Goal: Task Accomplishment & Management: Manage account settings

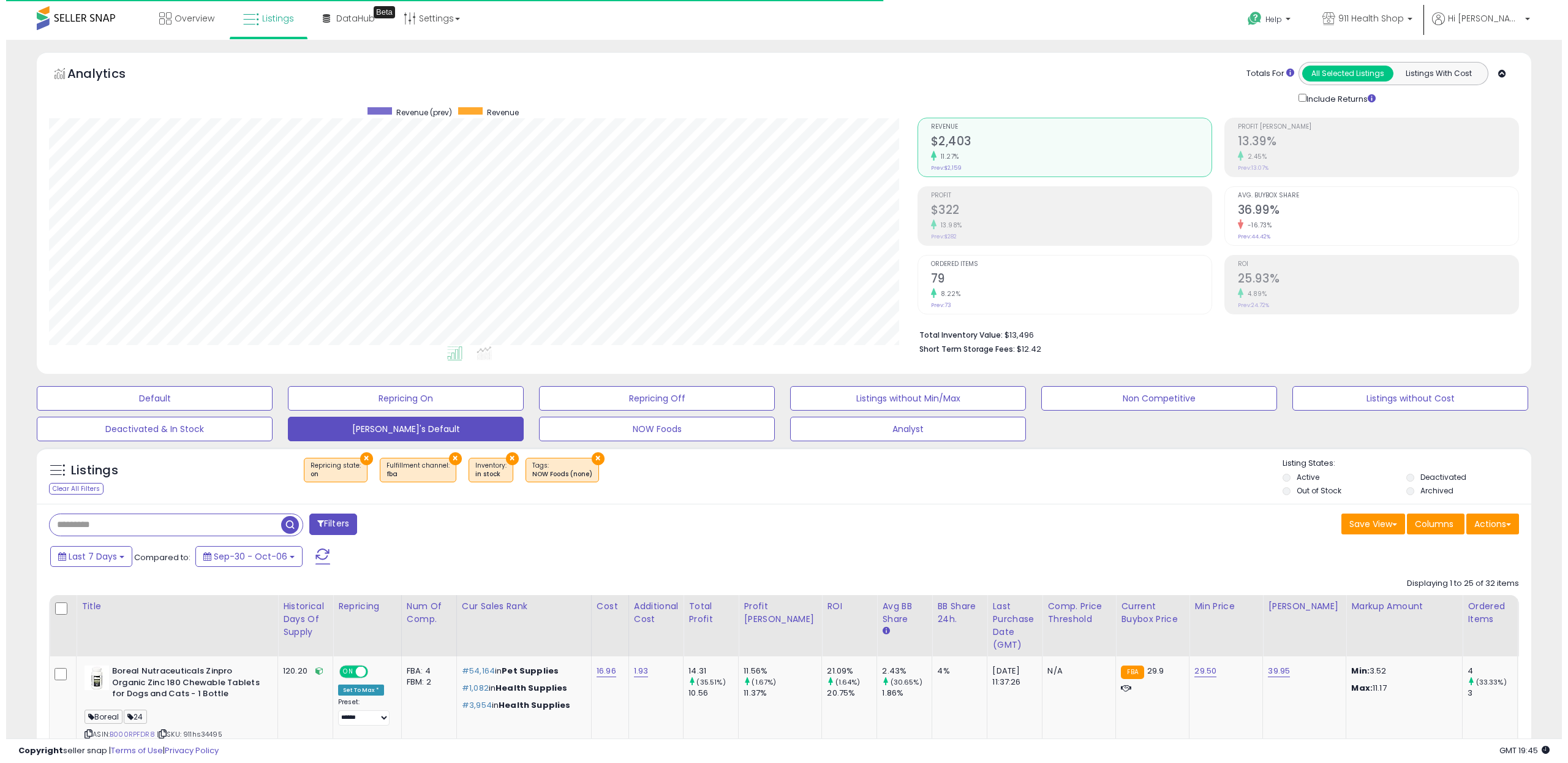
scroll to position [0, 47]
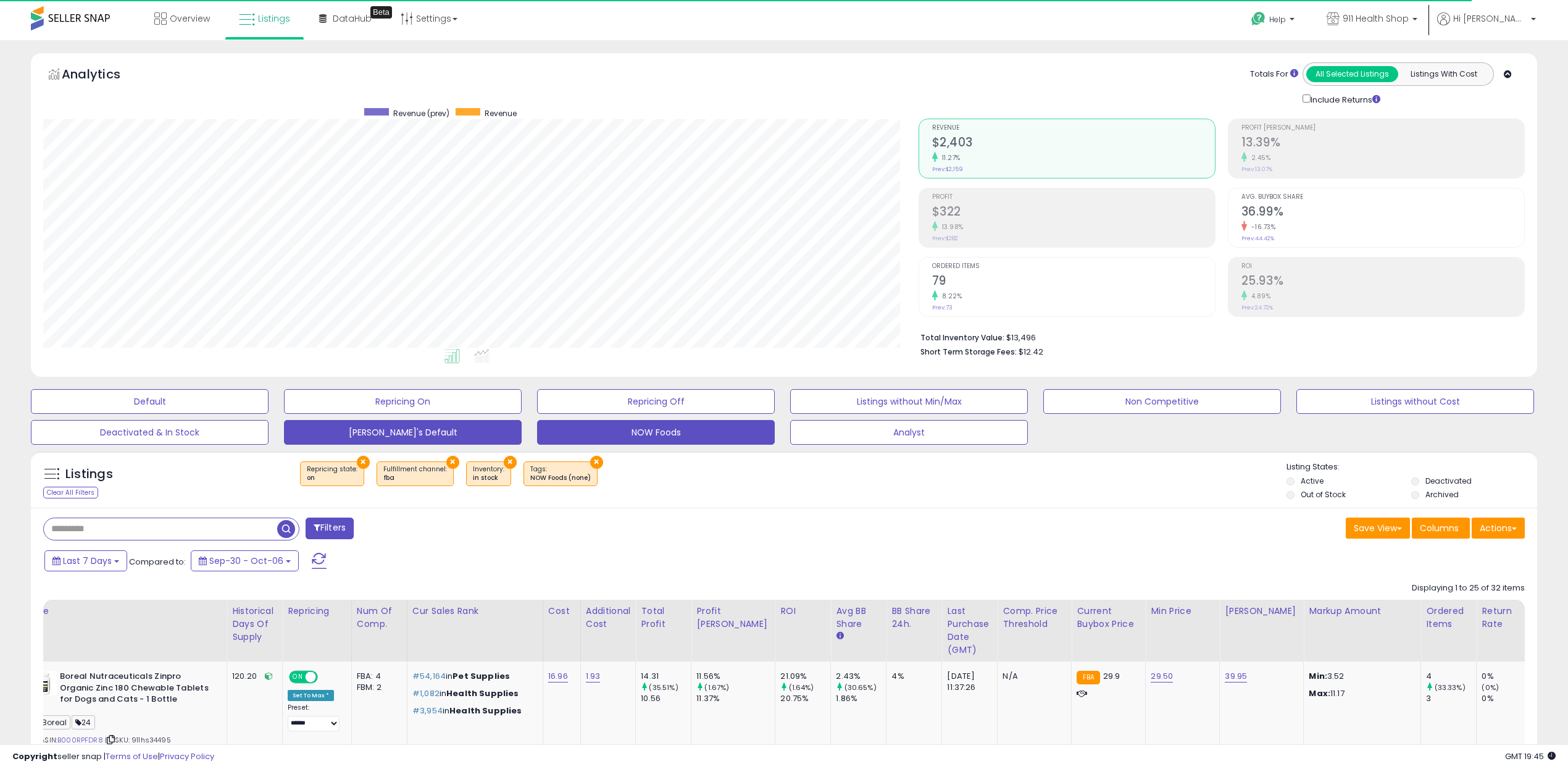
click at [653, 433] on button "NOW Foods" at bounding box center [655, 432] width 238 height 24
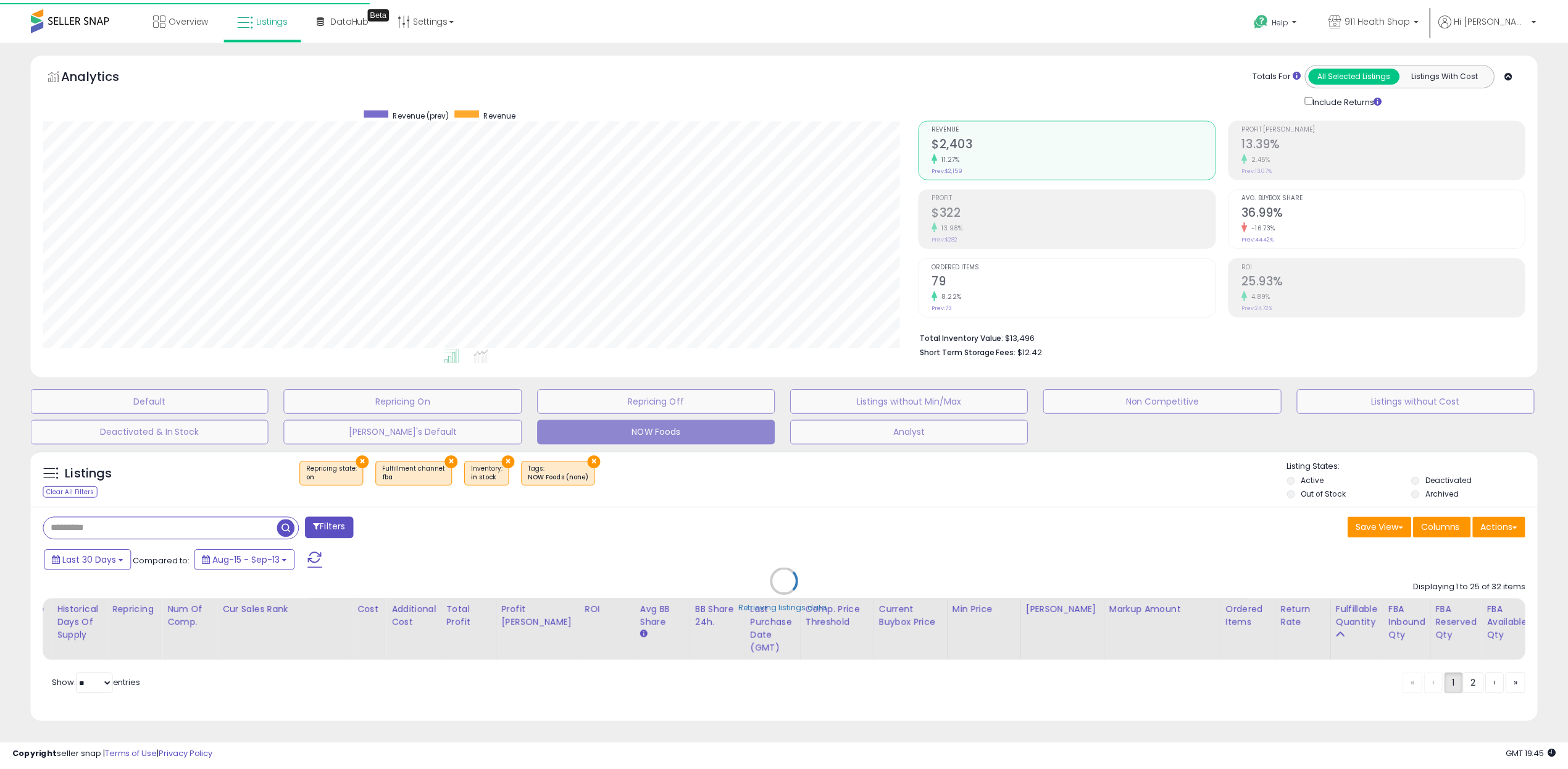
scroll to position [253, 882]
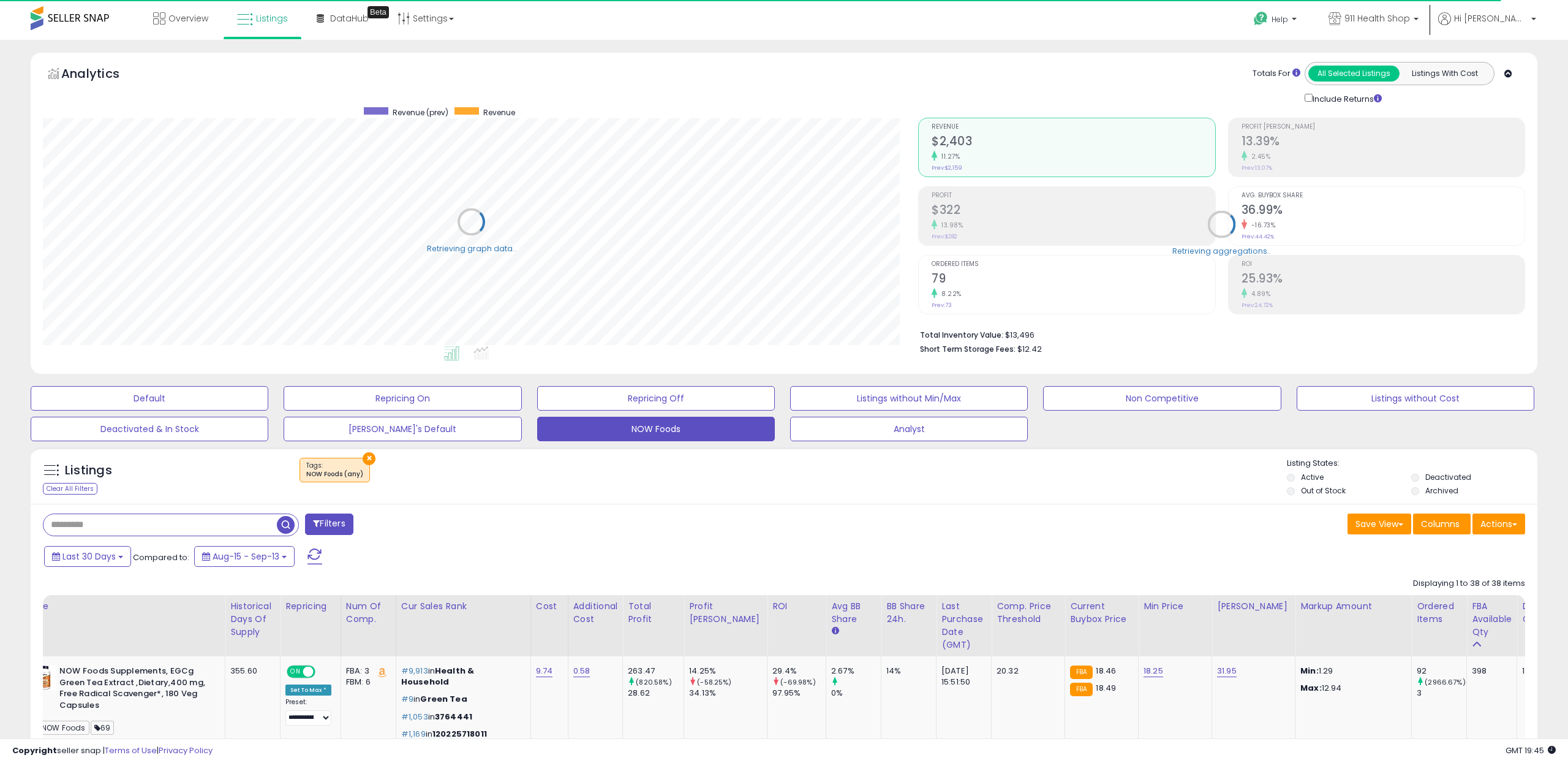
select select "**"
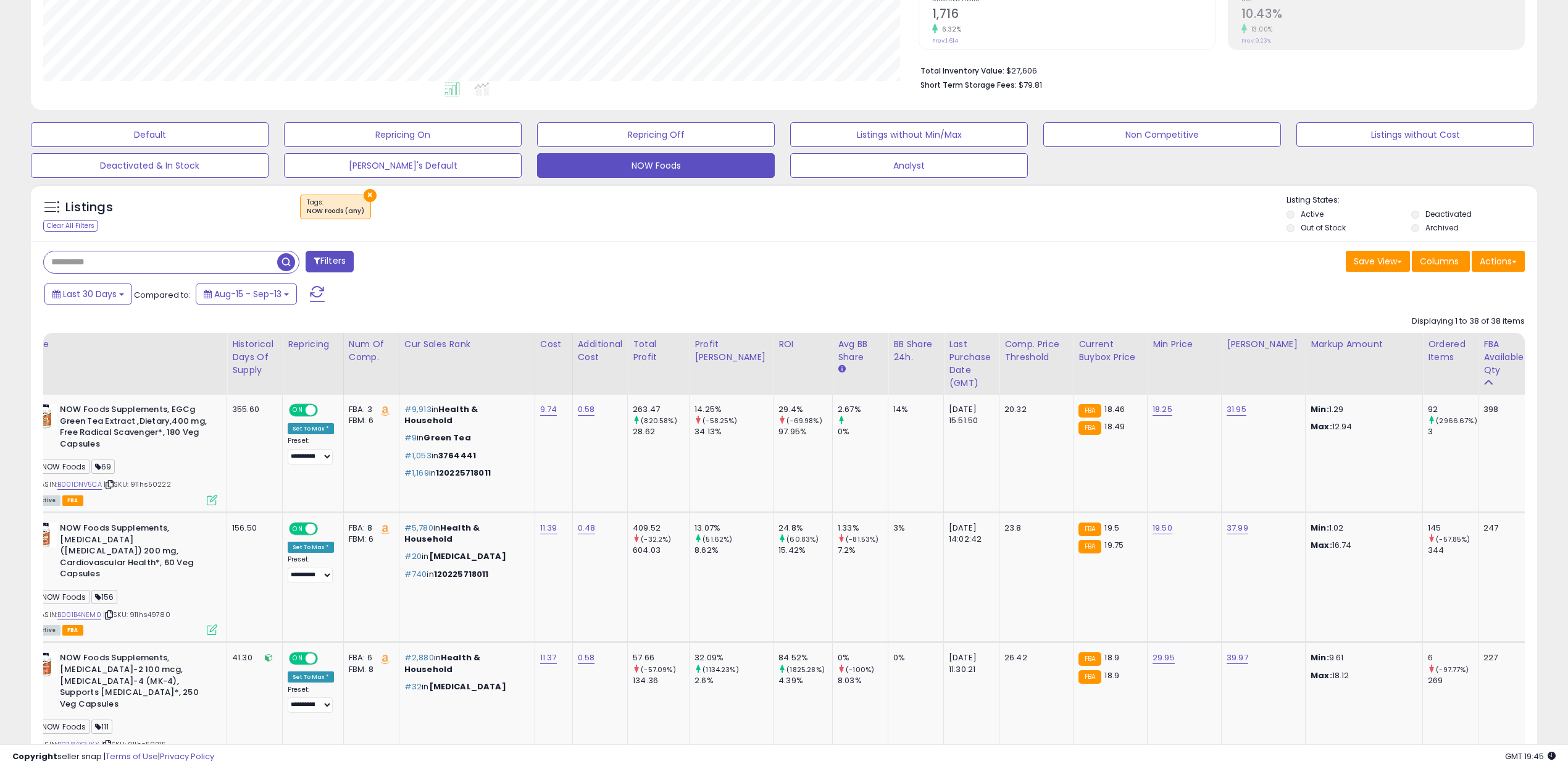
scroll to position [0, 0]
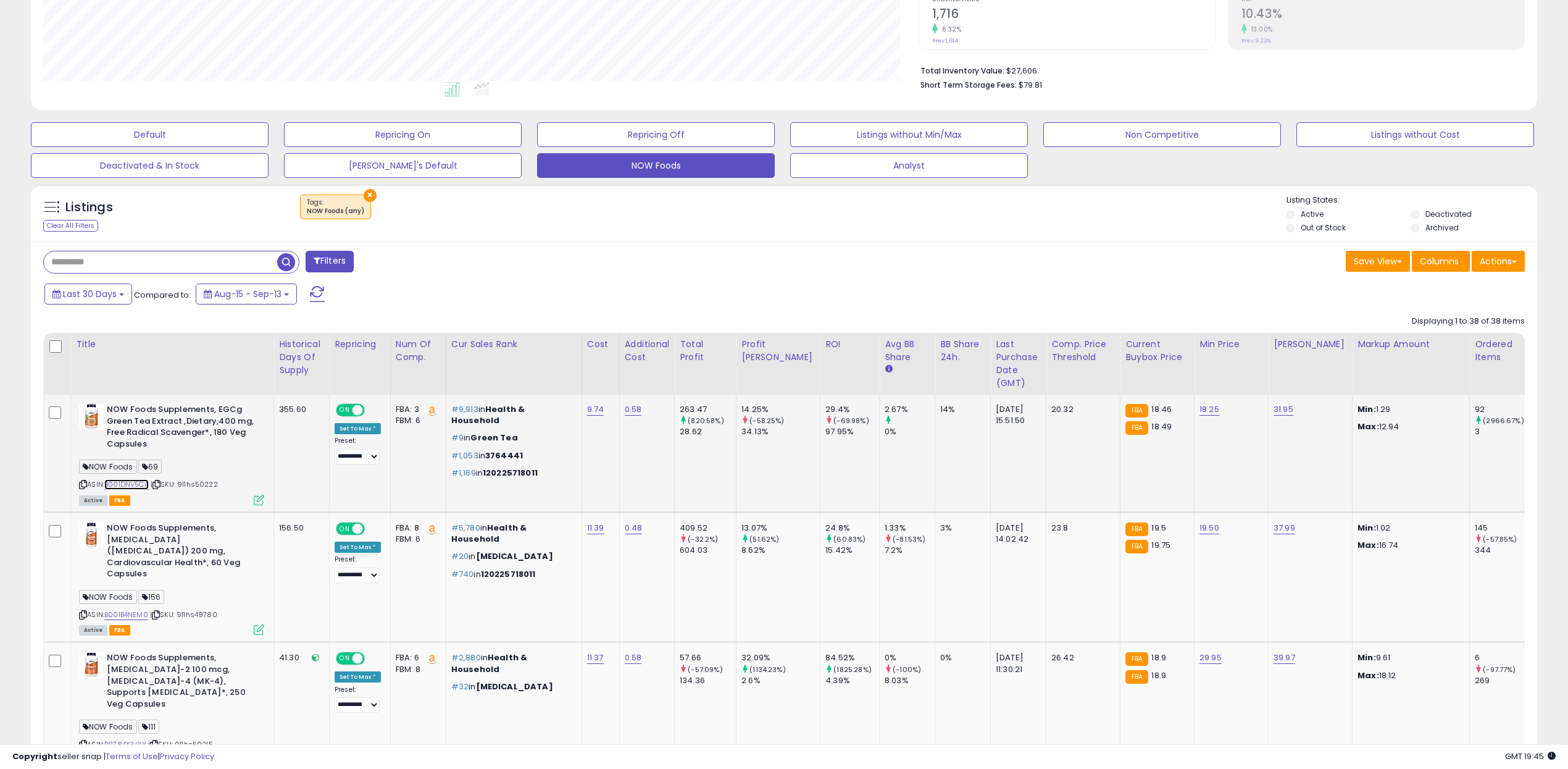
click at [138, 486] on link "B001DNV5CA" at bounding box center [126, 484] width 44 height 11
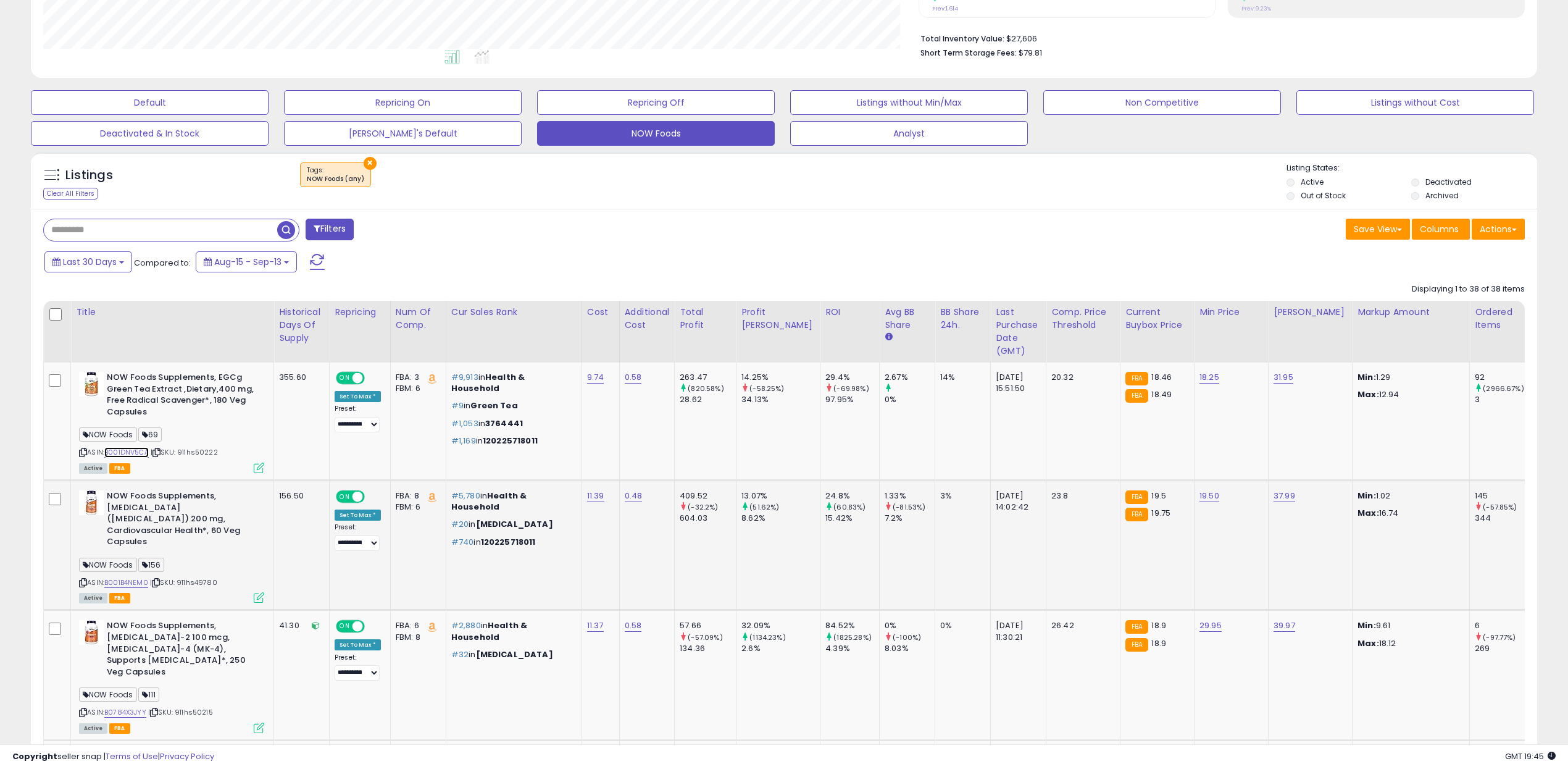
scroll to position [319, 0]
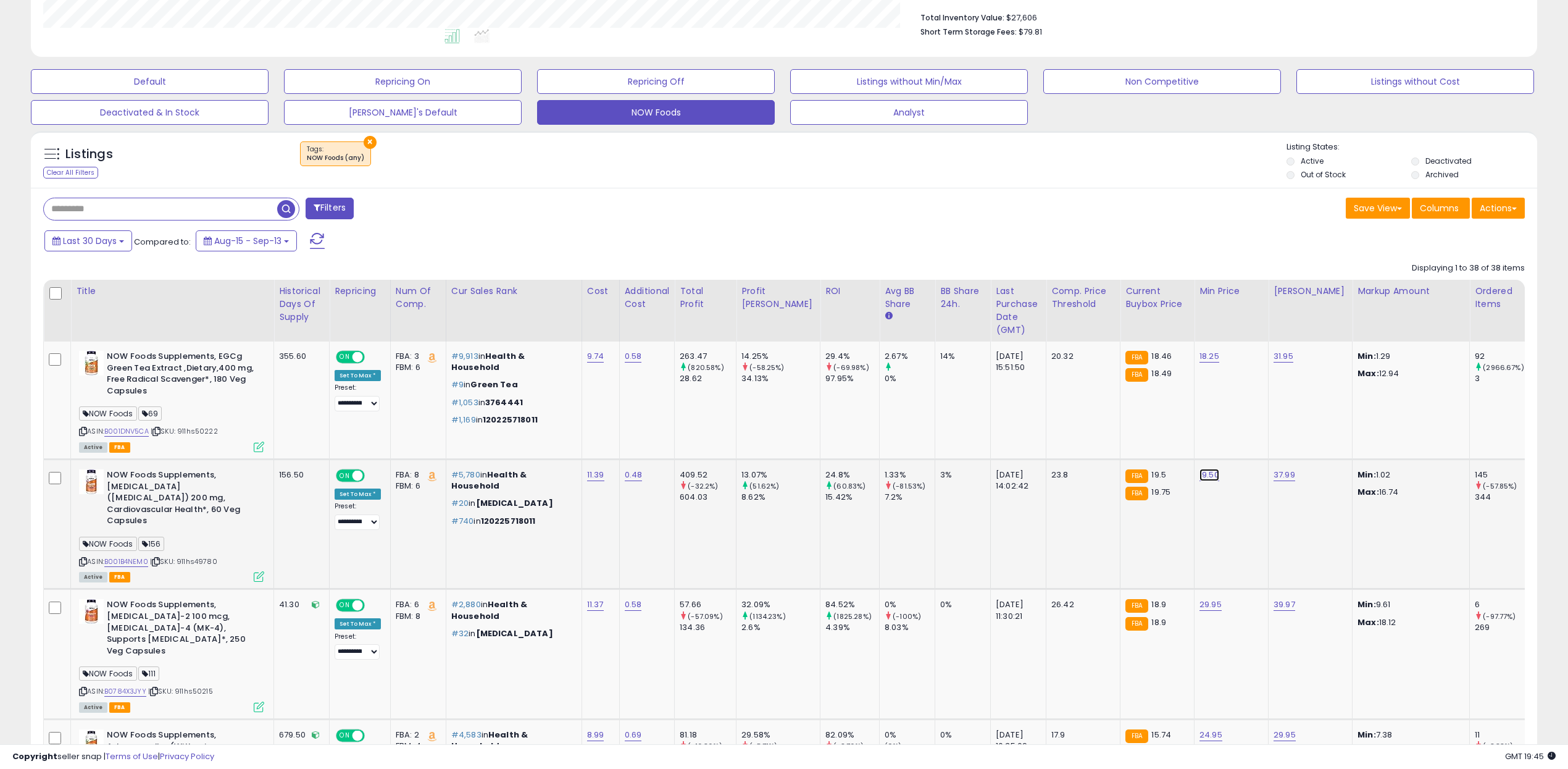
click at [1199, 476] on link "19.50" at bounding box center [1209, 474] width 20 height 13
type input "*****"
click button "submit" at bounding box center [1211, 443] width 21 height 19
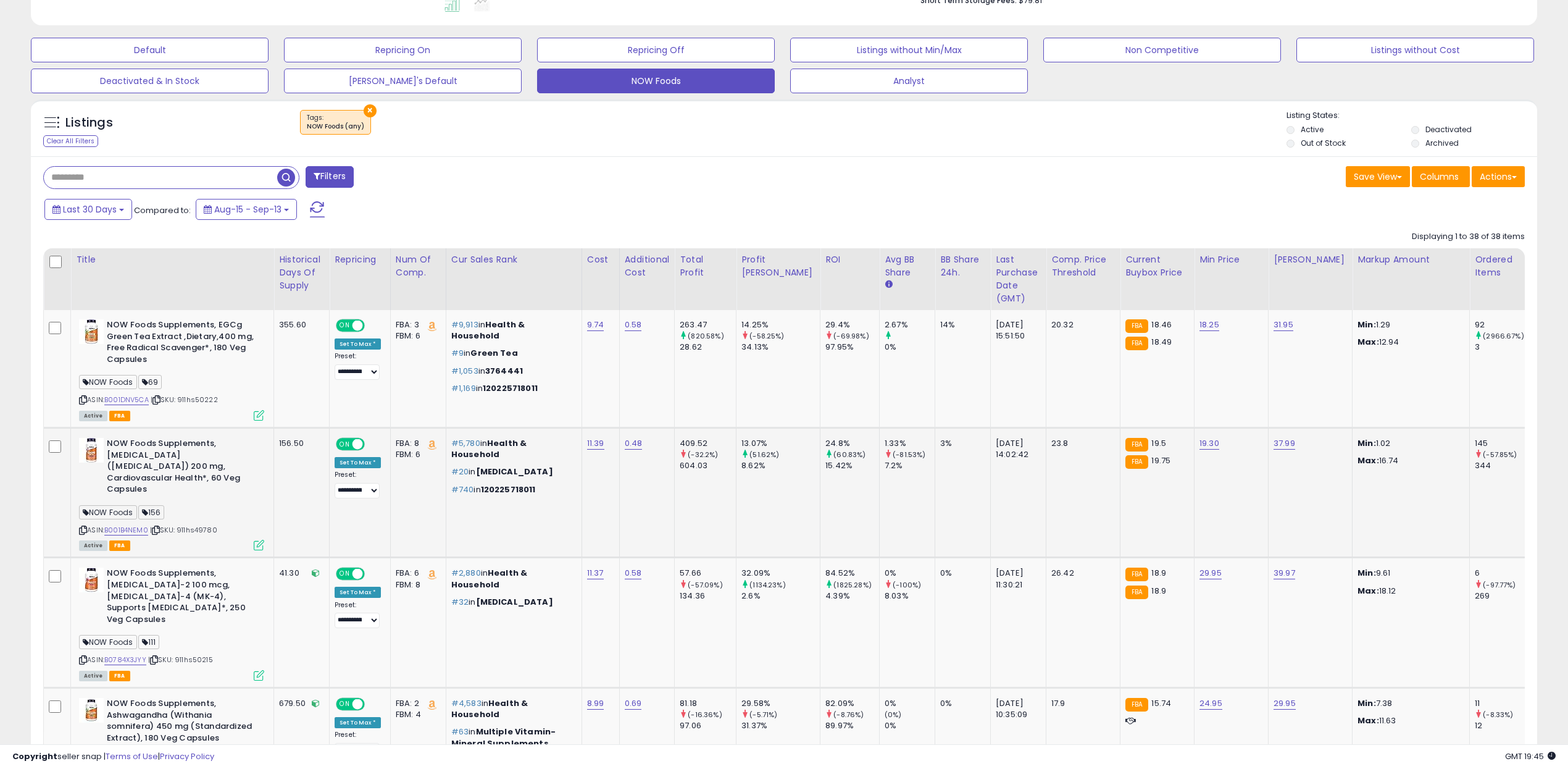
scroll to position [453, 0]
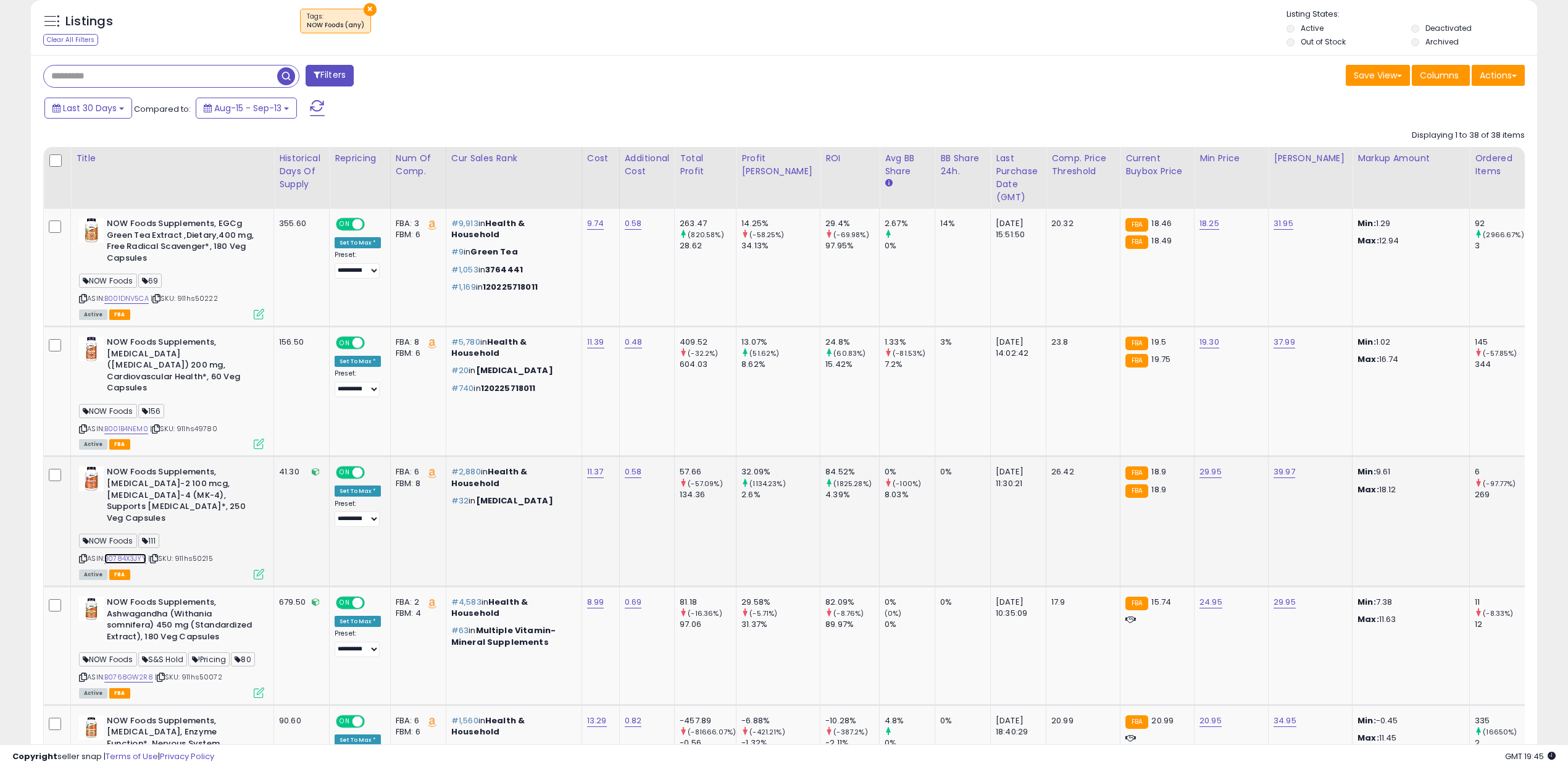
click at [132, 553] on link "B0784X3JYY" at bounding box center [125, 558] width 42 height 11
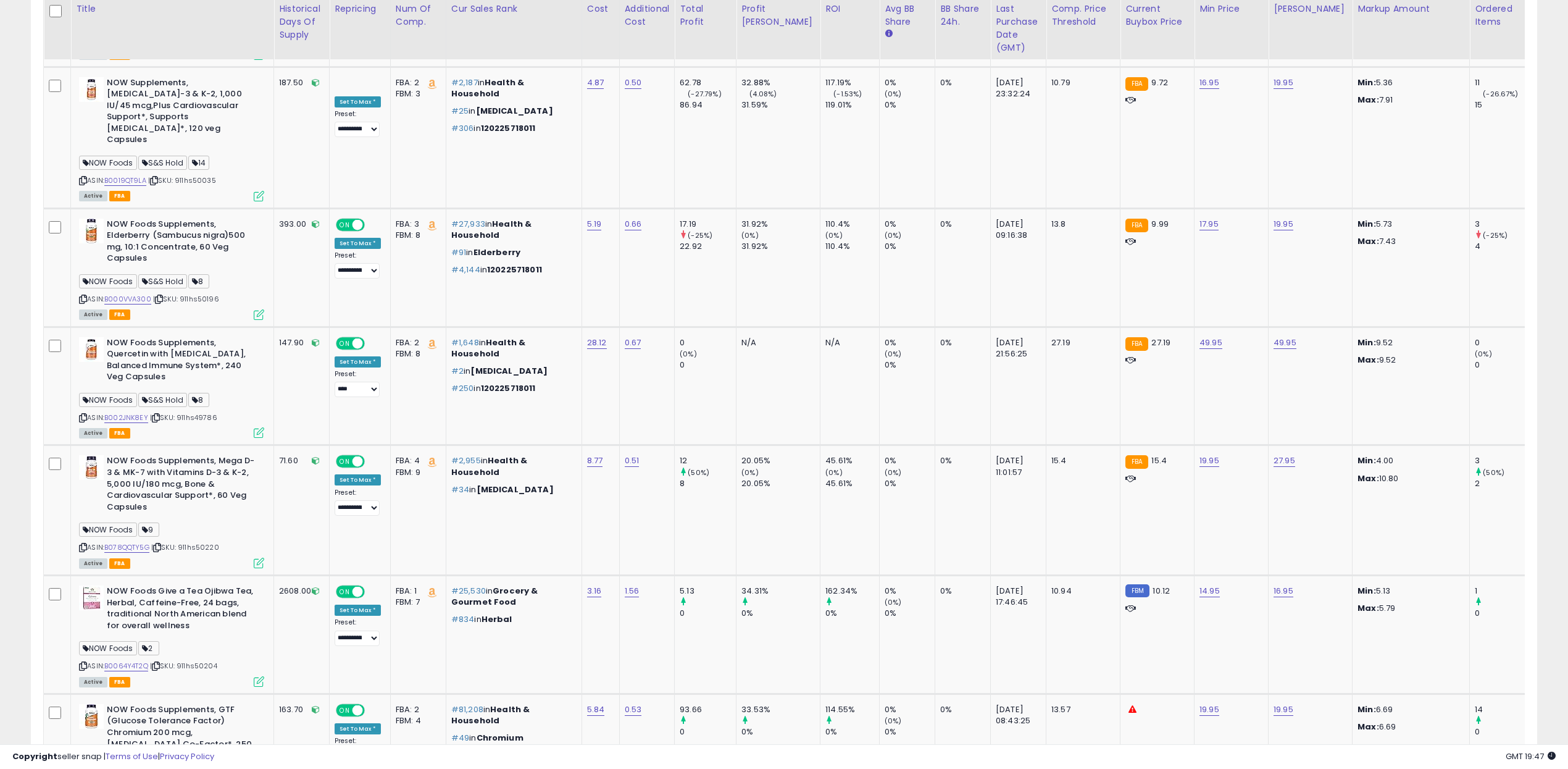
scroll to position [2586, 0]
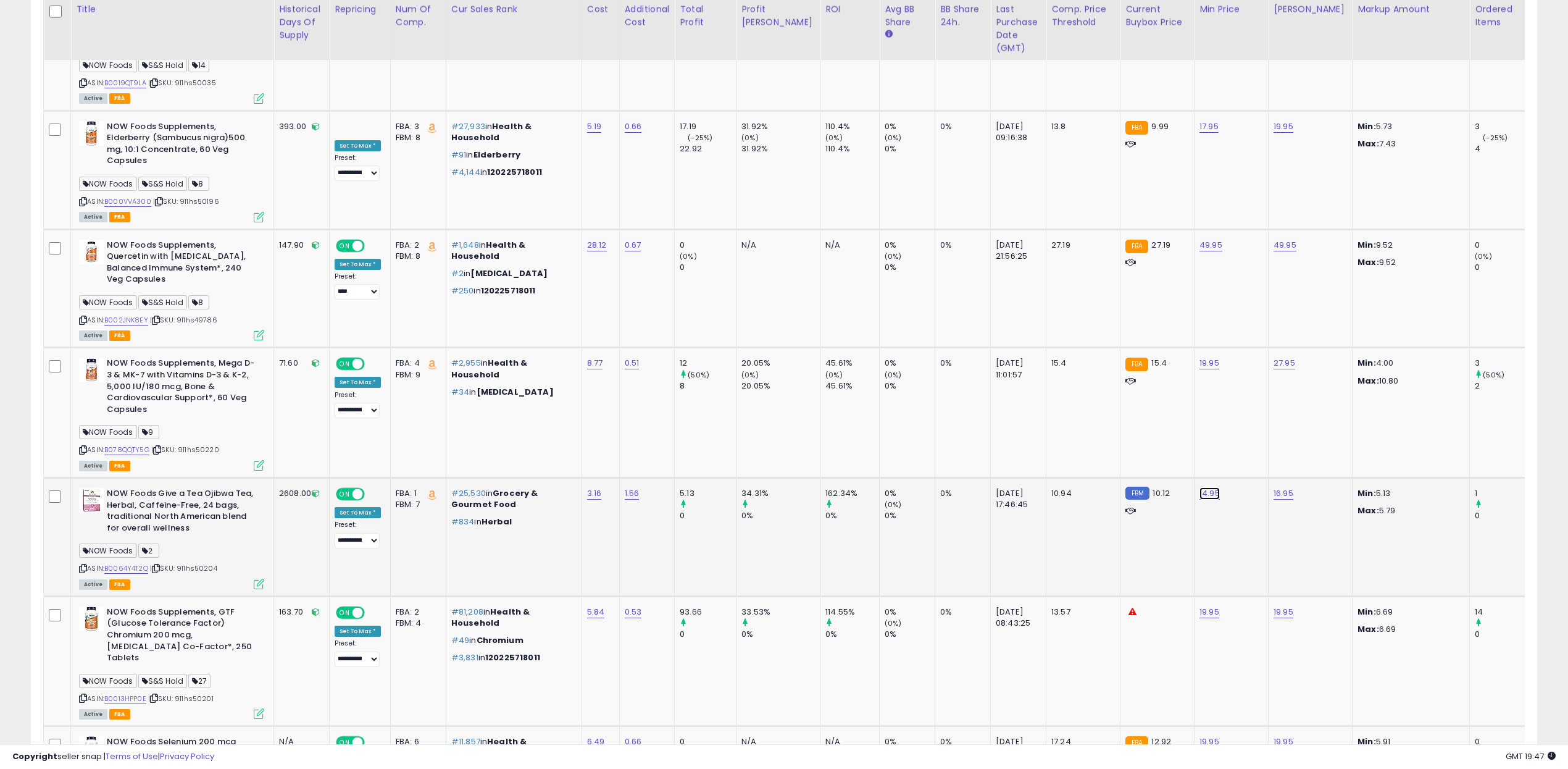
click at [1199, 487] on link "14.95" at bounding box center [1209, 493] width 21 height 13
drag, startPoint x: 1104, startPoint y: 378, endPoint x: 1091, endPoint y: 377, distance: 13.0
click at [1091, 377] on input "*****" at bounding box center [1141, 378] width 110 height 21
click at [1201, 368] on button "submit" at bounding box center [1211, 377] width 21 height 19
click at [1119, 364] on input "******" at bounding box center [1141, 365] width 110 height 21
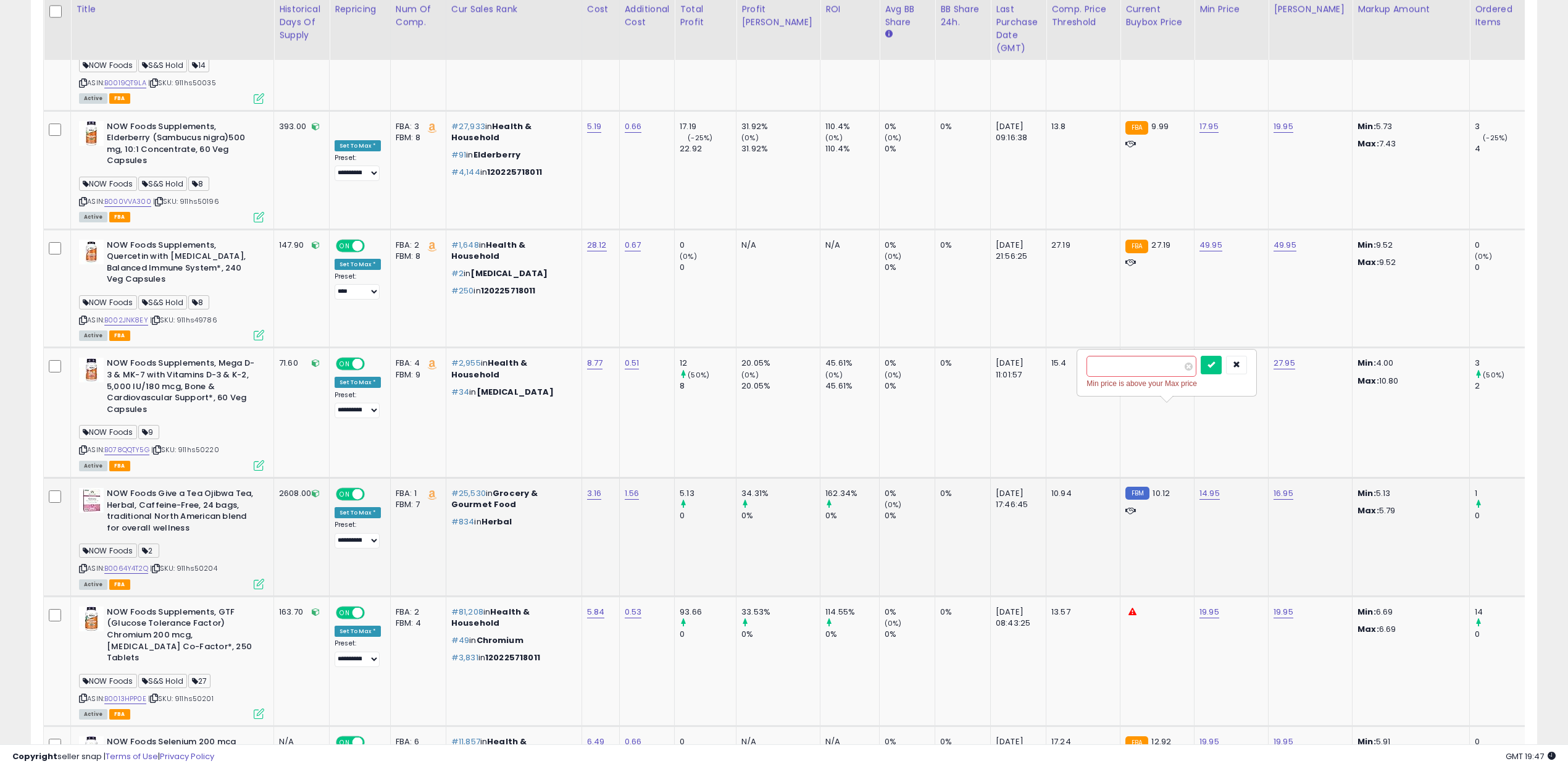
click at [1119, 364] on input "******" at bounding box center [1141, 365] width 110 height 21
type input "****"
click button "submit" at bounding box center [1211, 364] width 21 height 19
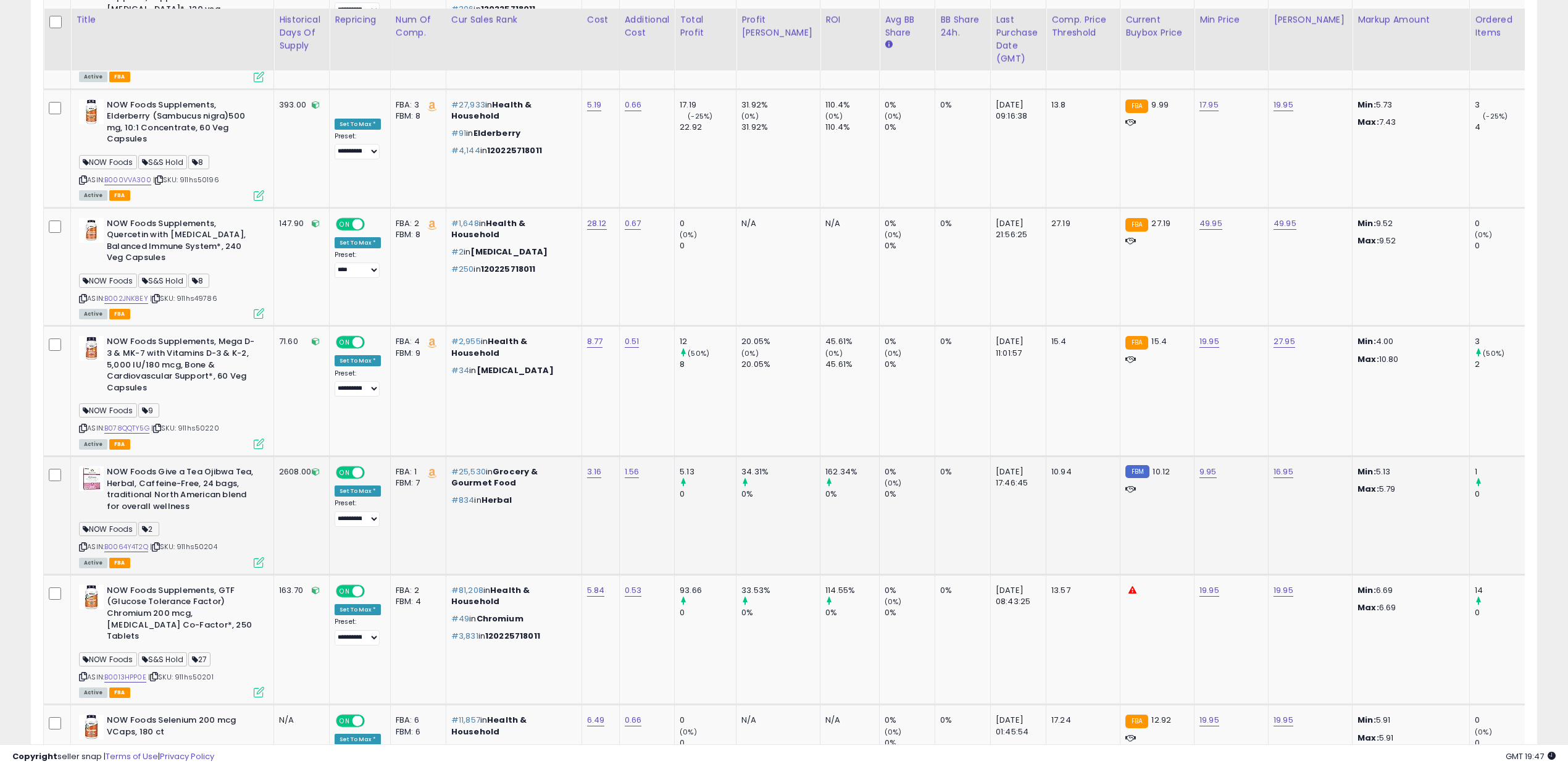
scroll to position [2619, 0]
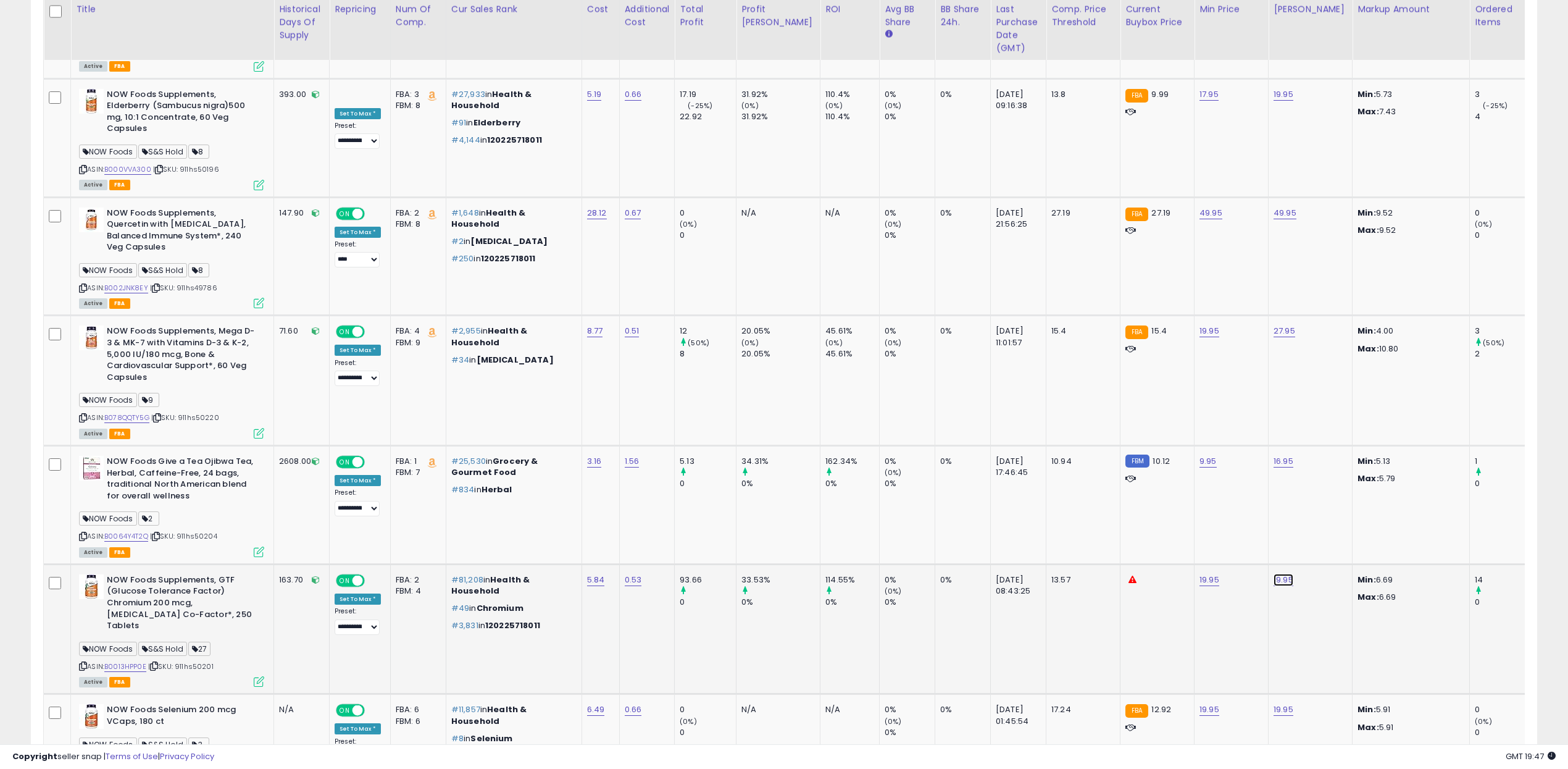
click at [1273, 573] on link "19.95" at bounding box center [1283, 579] width 20 height 13
drag, startPoint x: 1204, startPoint y: 471, endPoint x: 1128, endPoint y: 470, distance: 76.0
click at [1128, 470] on tbody "NOW Foods Supplements, EGCg Green Tea Extract ,Dietary,400 mg, Free Radical Sca…" at bounding box center [1133, 305] width 2179 height 4524
type input "*****"
click button "submit" at bounding box center [1284, 463] width 21 height 19
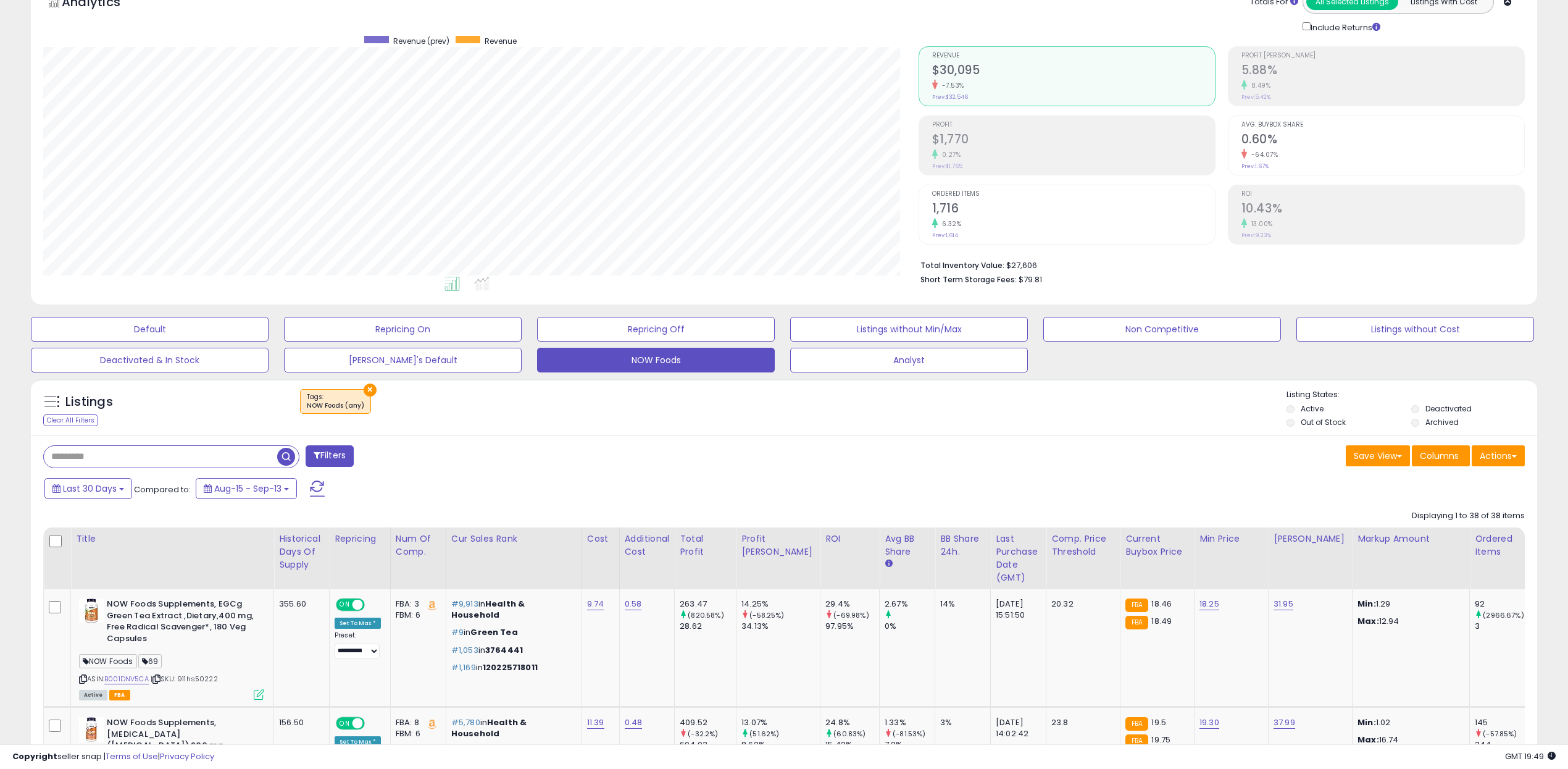
scroll to position [309, 0]
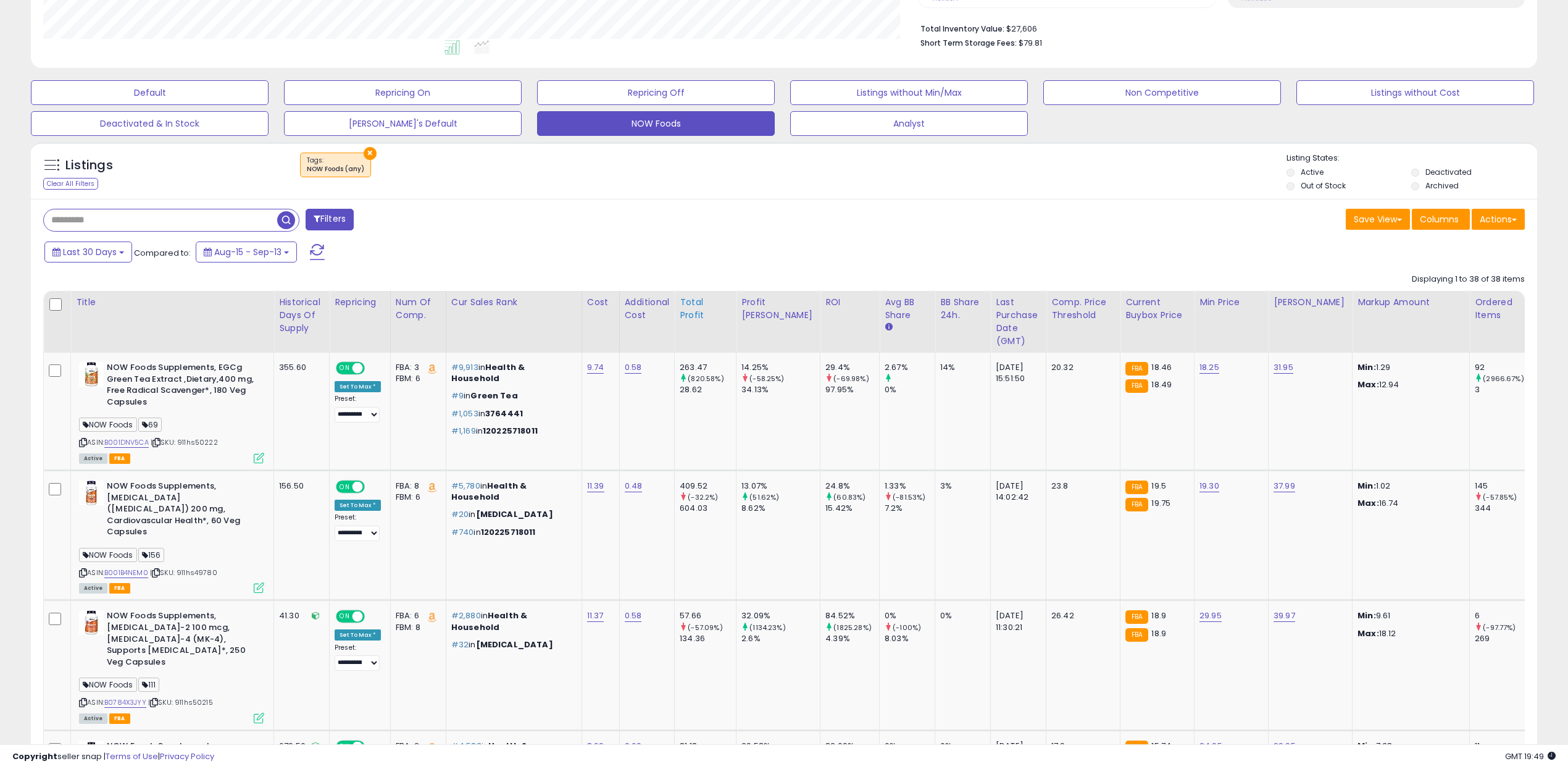
click at [688, 312] on div "Total Profit" at bounding box center [705, 309] width 51 height 25
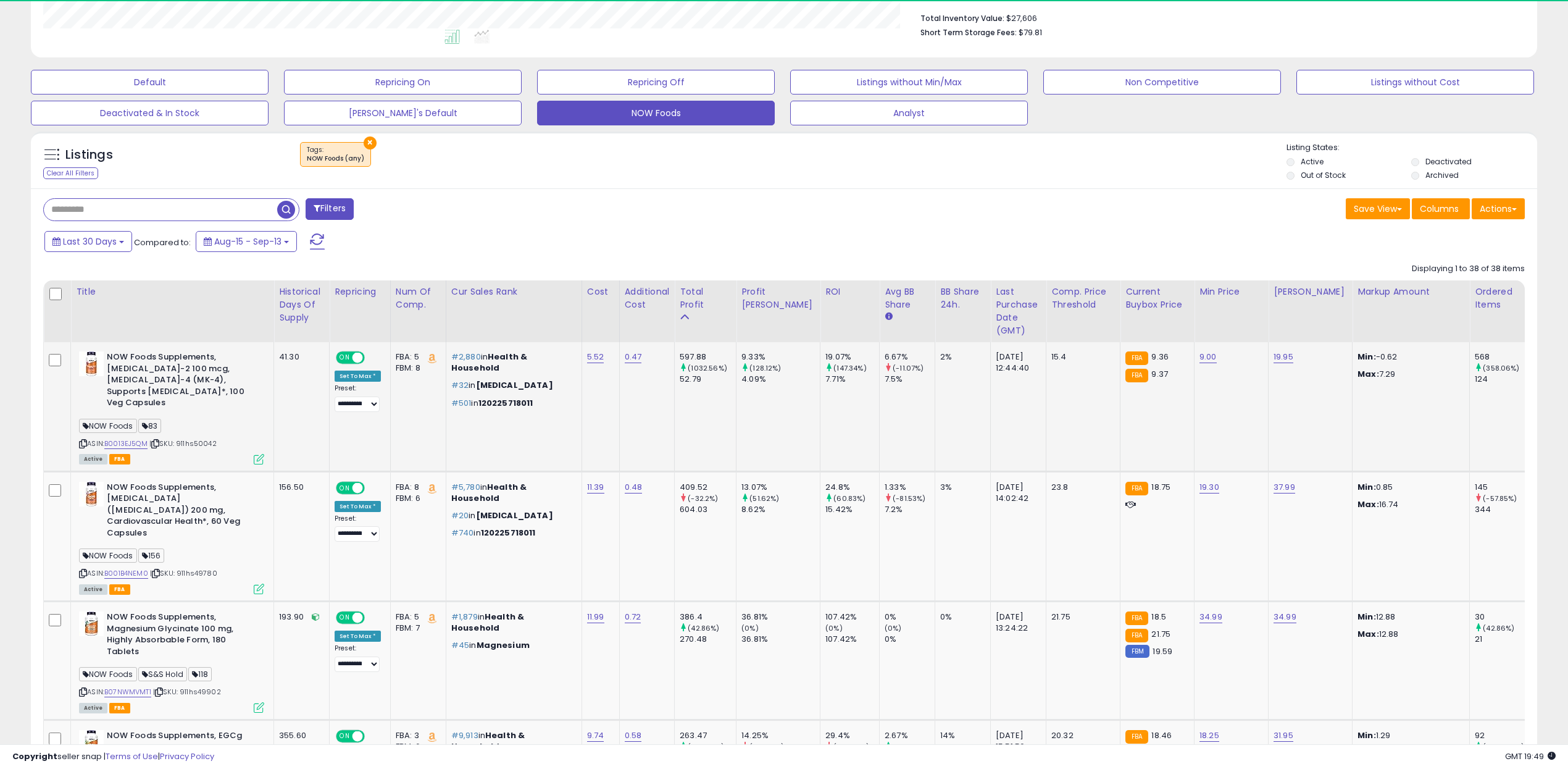
scroll to position [341, 0]
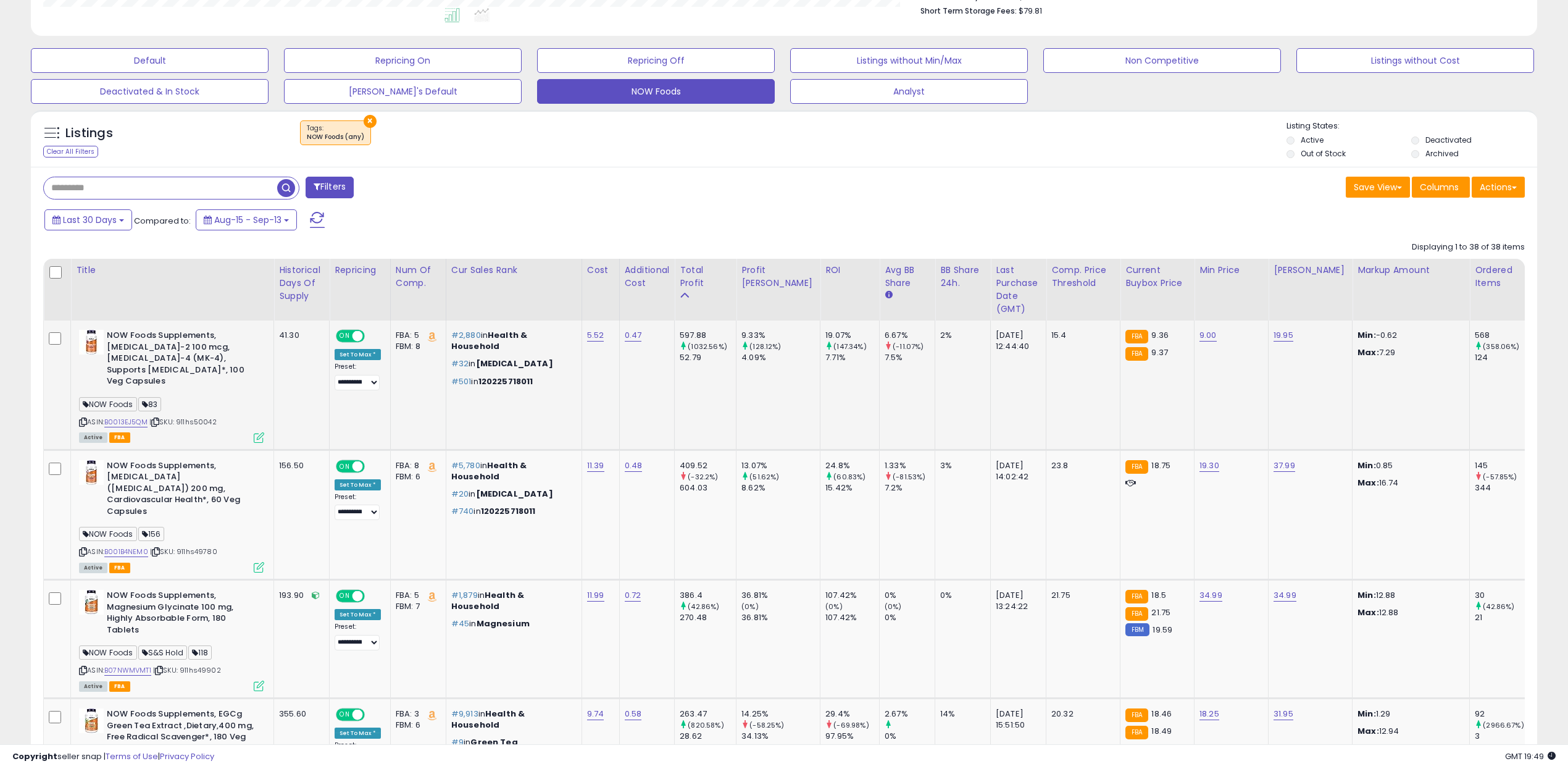
click at [200, 416] on span "| SKU: 911hs50042" at bounding box center [183, 421] width 68 height 10
copy span "911hs50042"
click at [203, 547] on span "| SKU: 911hs49780" at bounding box center [183, 552] width 68 height 10
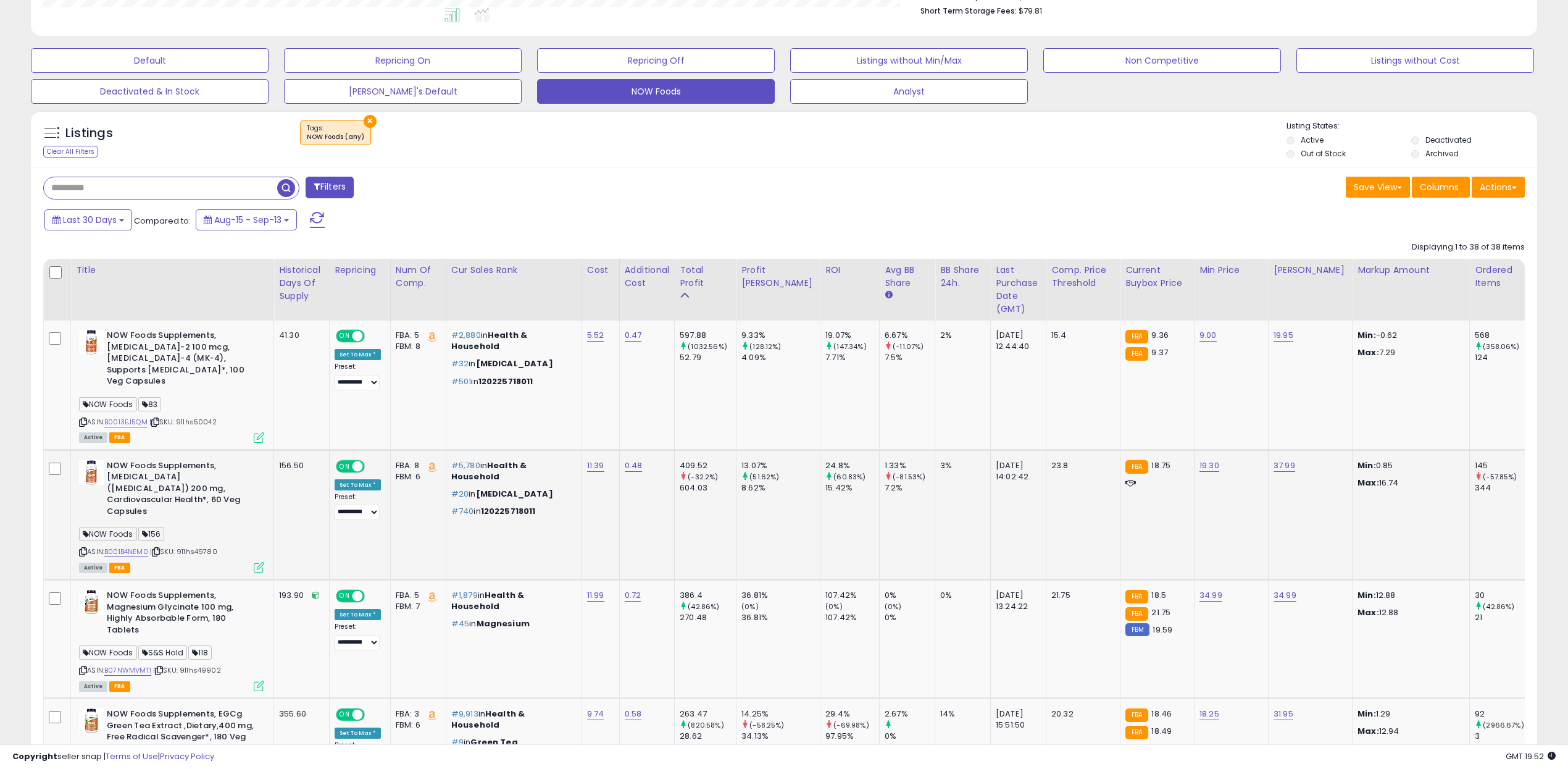
copy span "911hs49780"
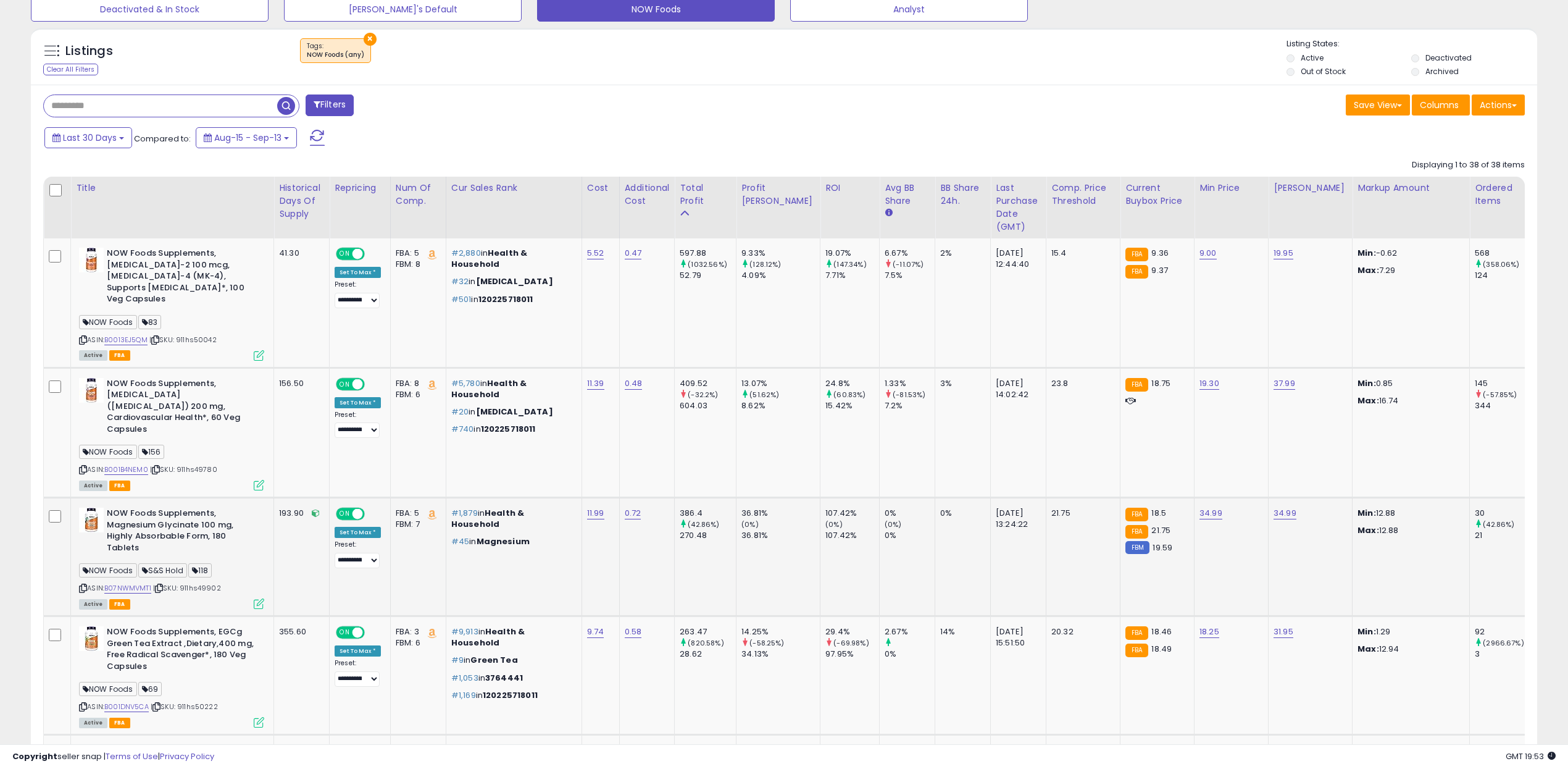
click at [196, 583] on span "| SKU: 911hs49902" at bounding box center [186, 588] width 68 height 10
copy span "911hs49902"
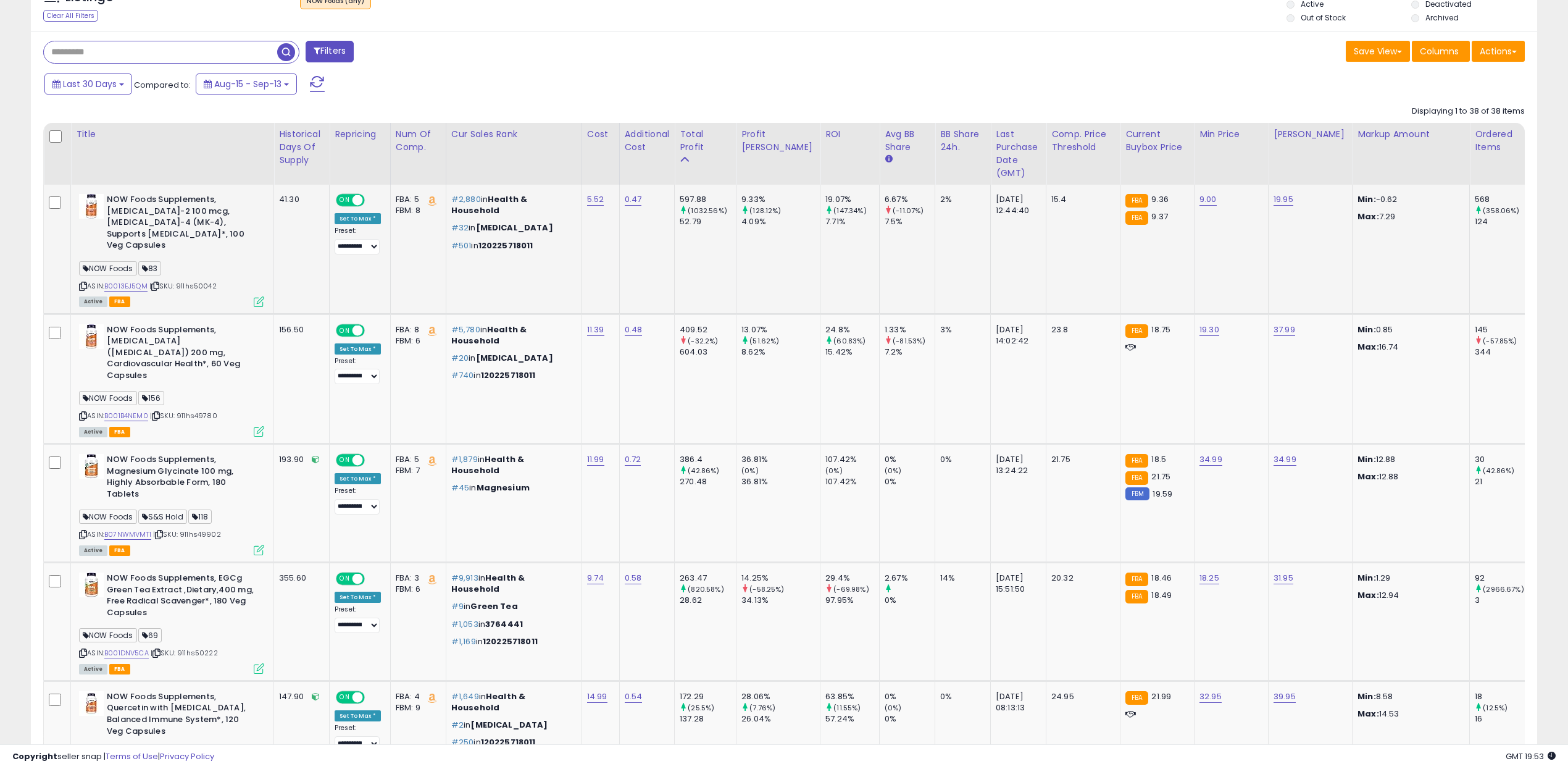
scroll to position [498, 0]
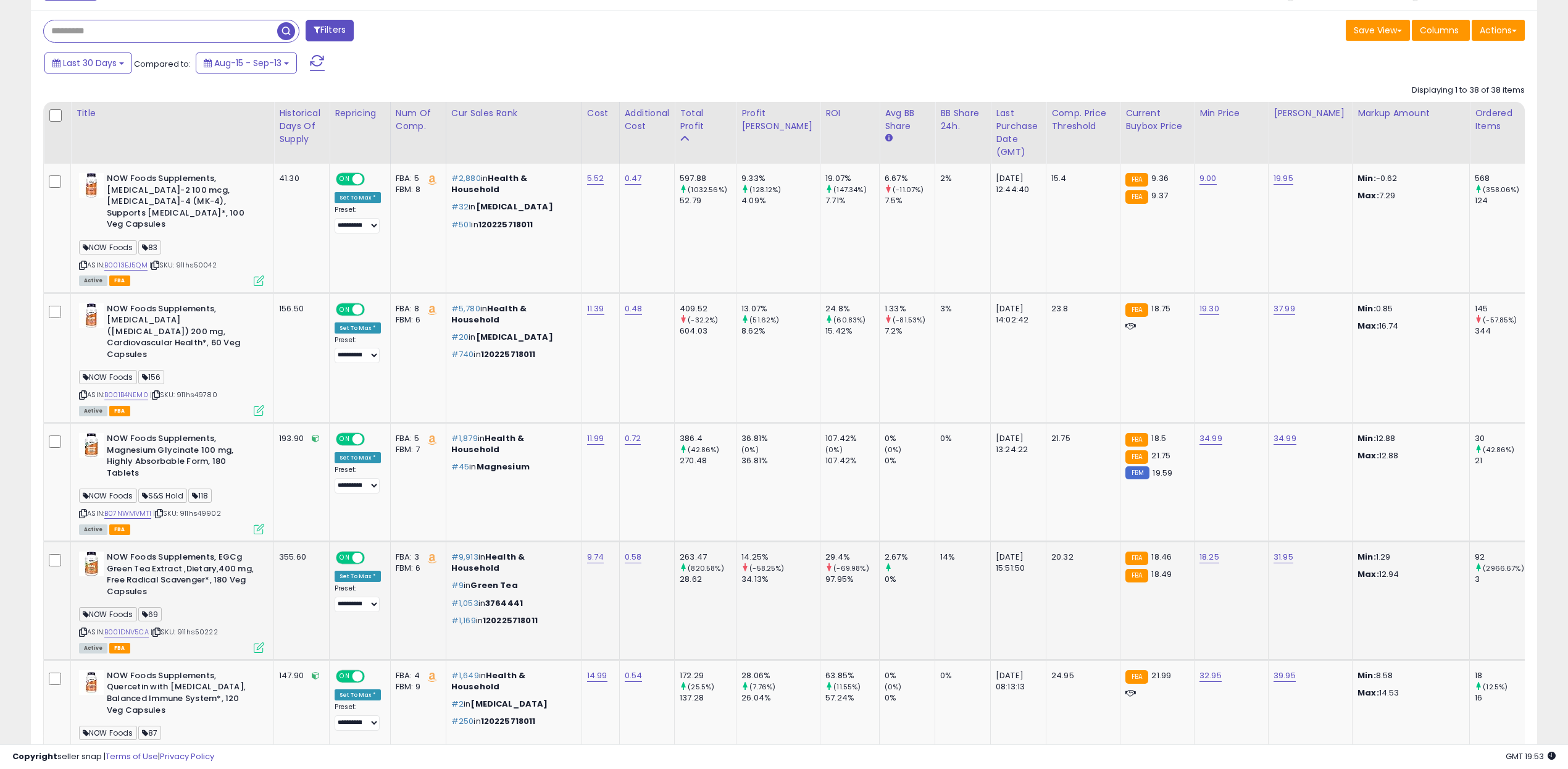
click at [205, 627] on span "| SKU: 911hs50222" at bounding box center [184, 632] width 68 height 10
copy span "911hs50222"
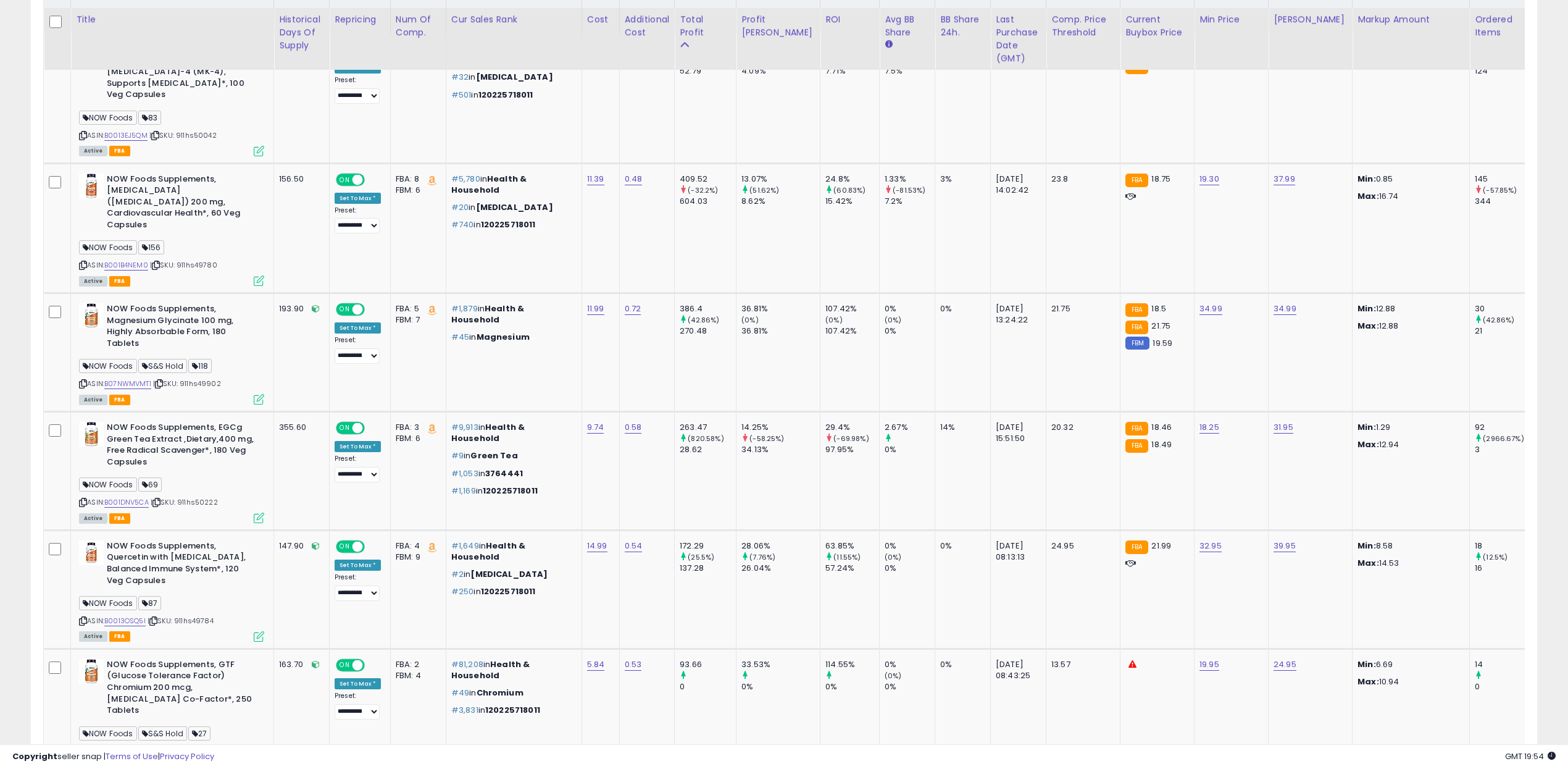
scroll to position [638, 0]
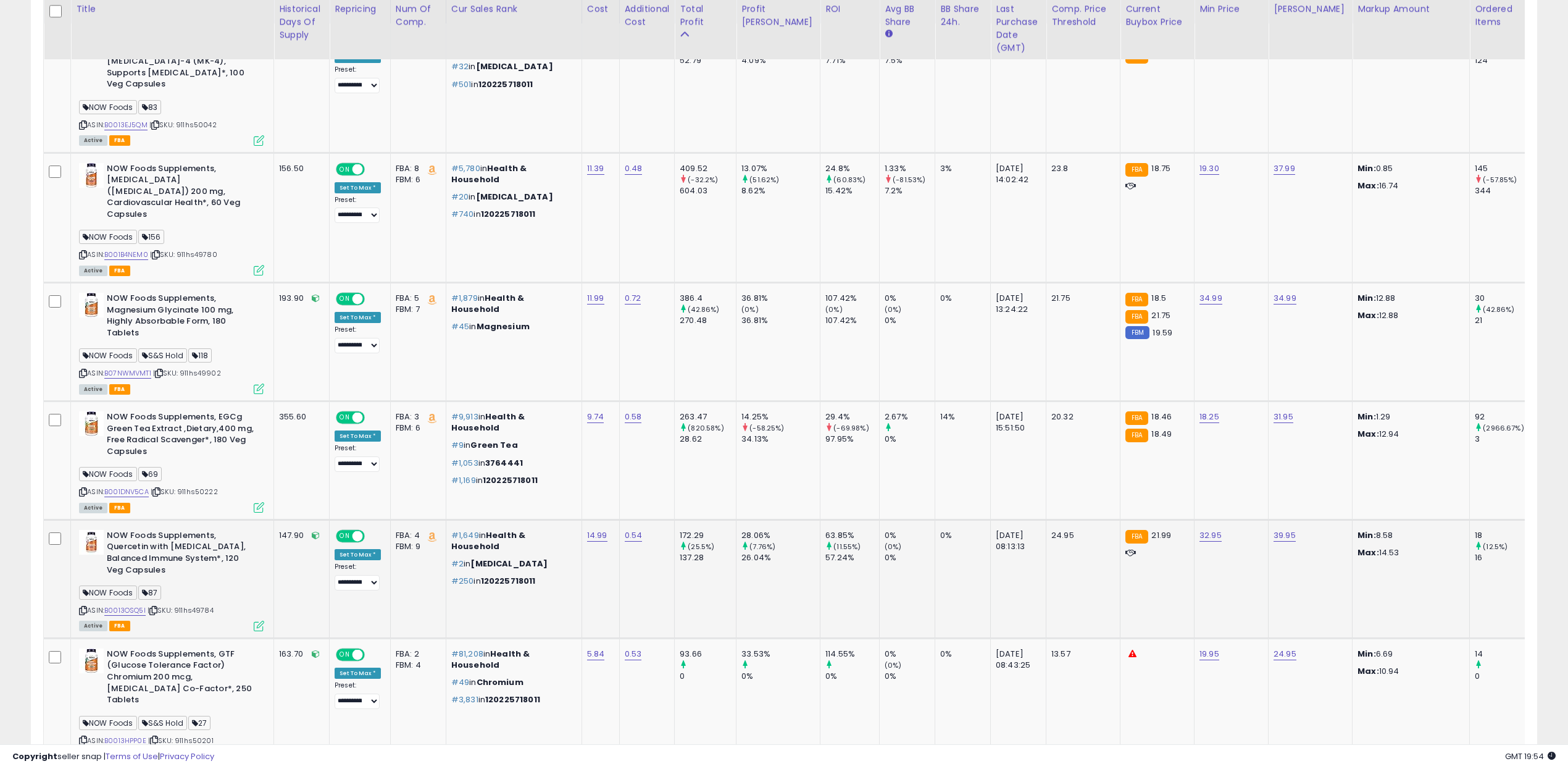
click at [200, 605] on span "| SKU: 911hs49784" at bounding box center [180, 610] width 66 height 10
copy span "911hs49784"
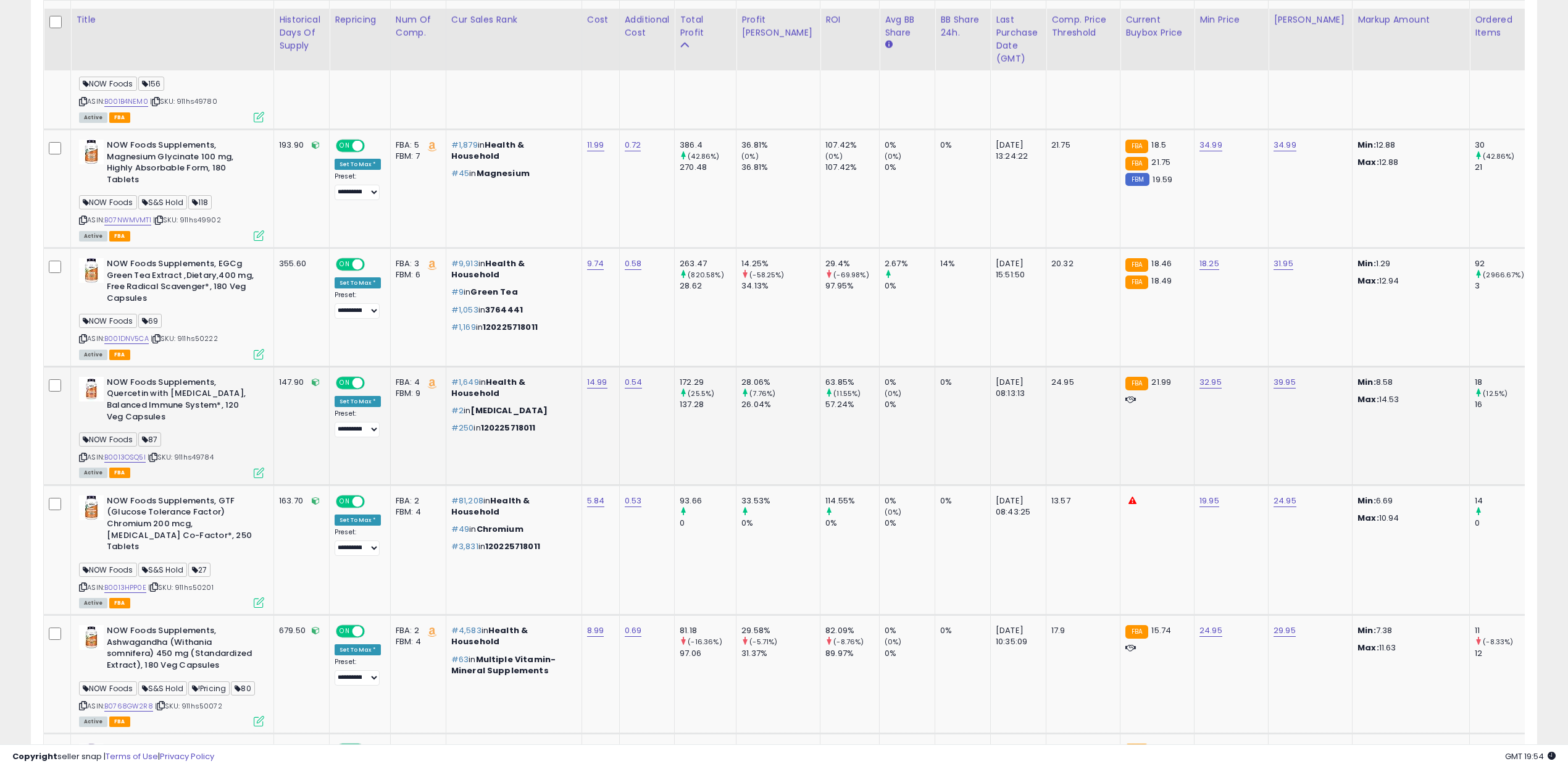
scroll to position [812, 0]
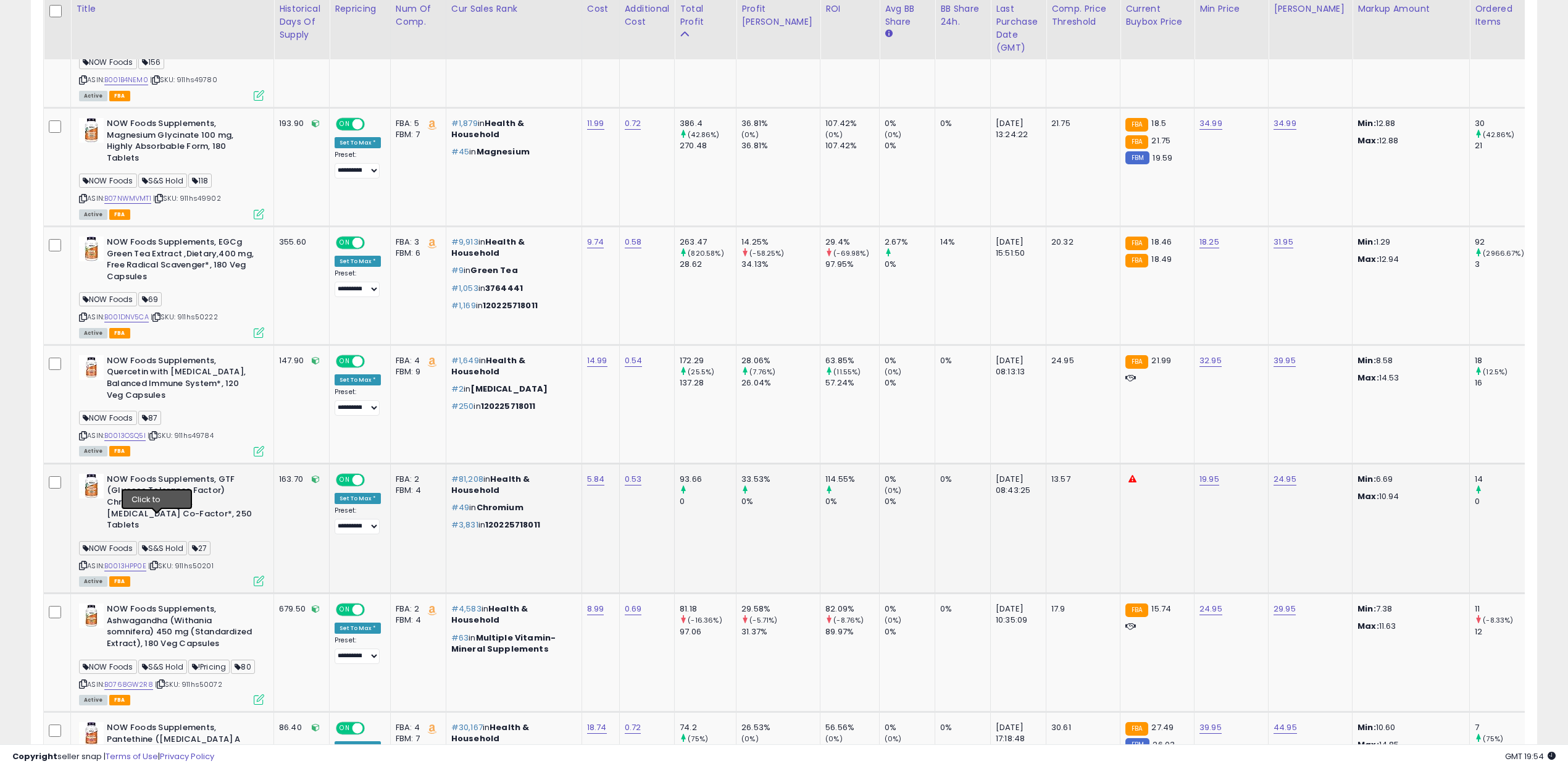
click at [158, 561] on icon at bounding box center [154, 564] width 8 height 7
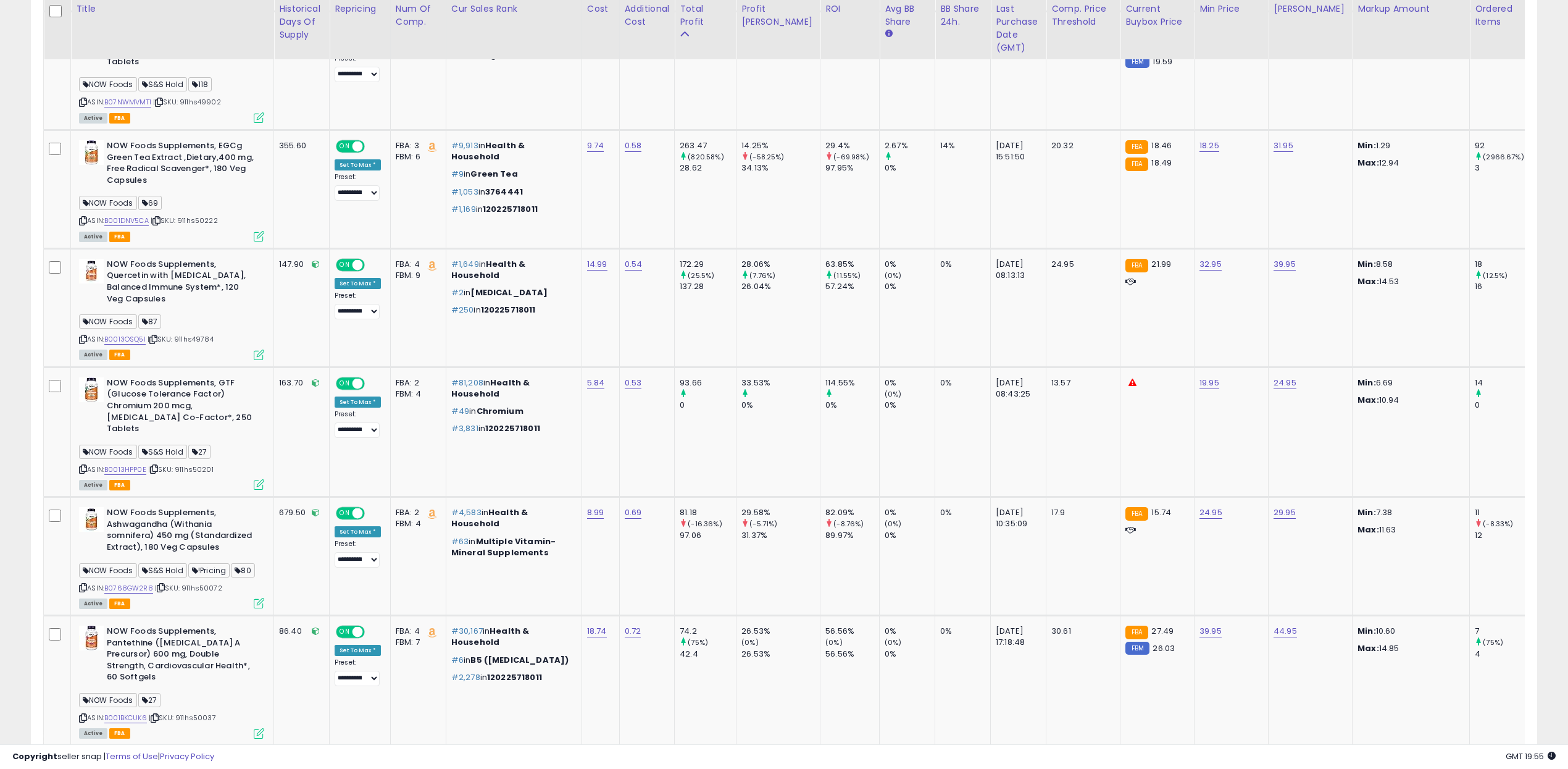
scroll to position [930, 0]
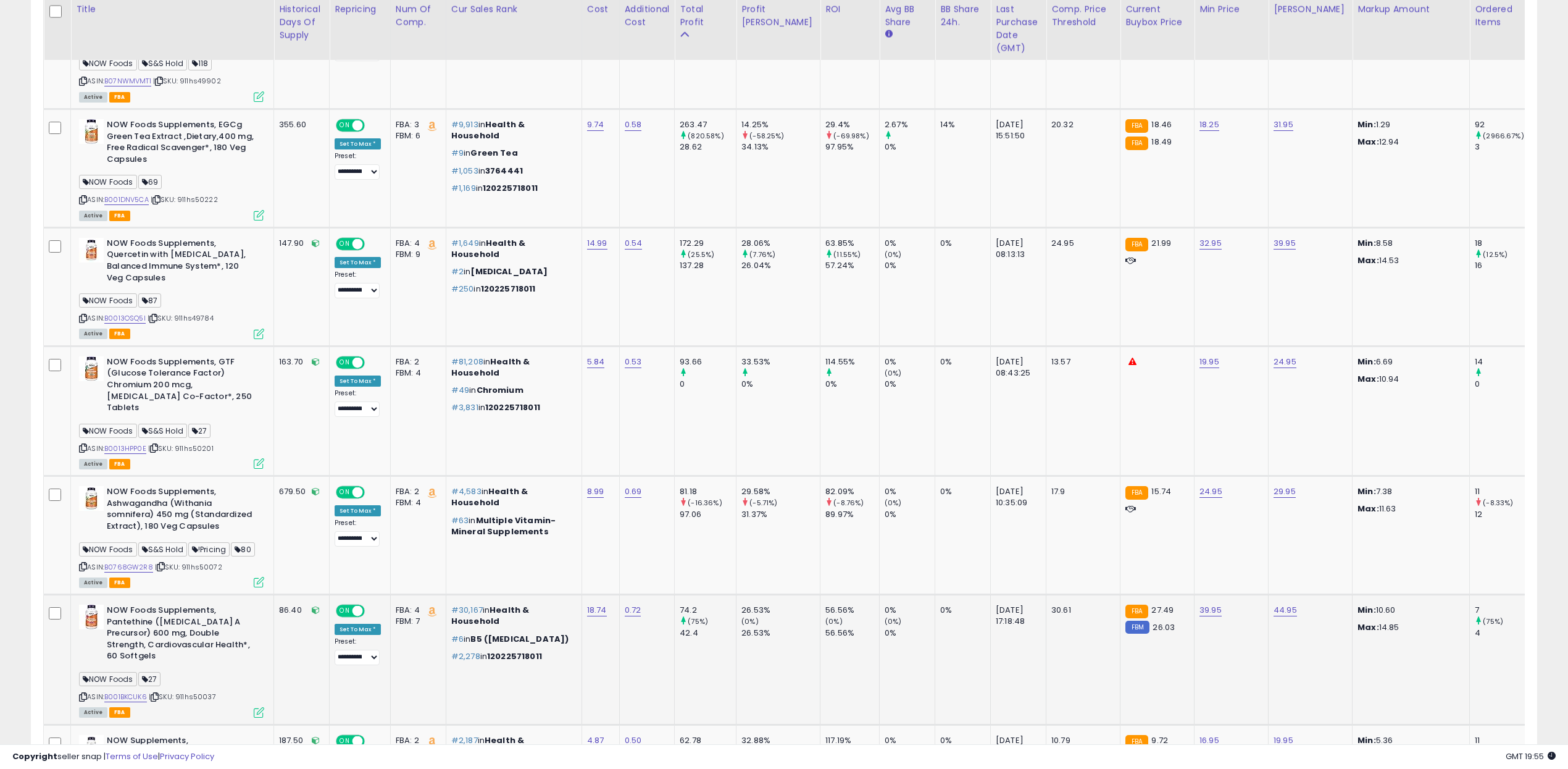
click at [159, 694] on icon at bounding box center [155, 697] width 8 height 7
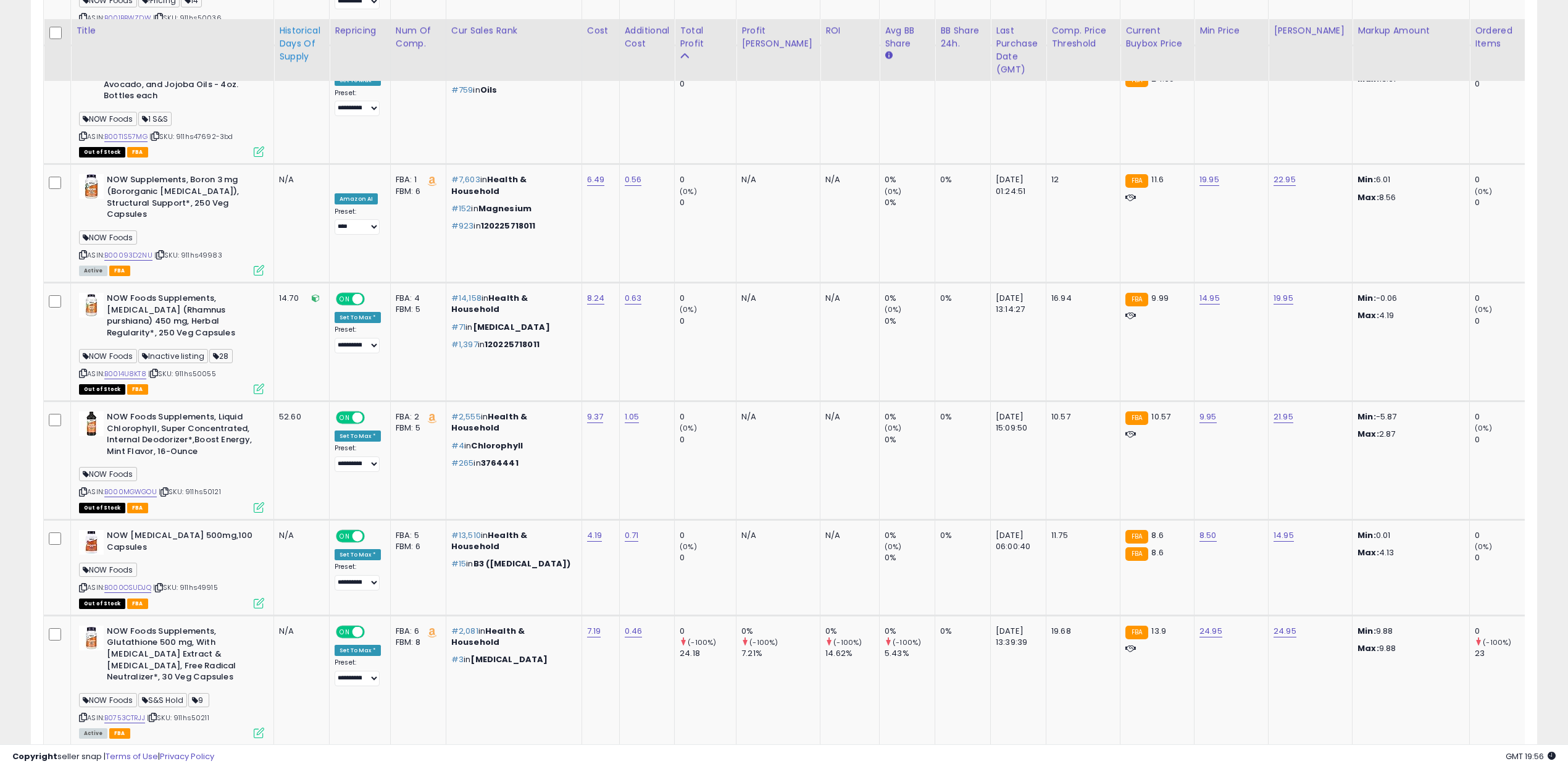
scroll to position [4382, 0]
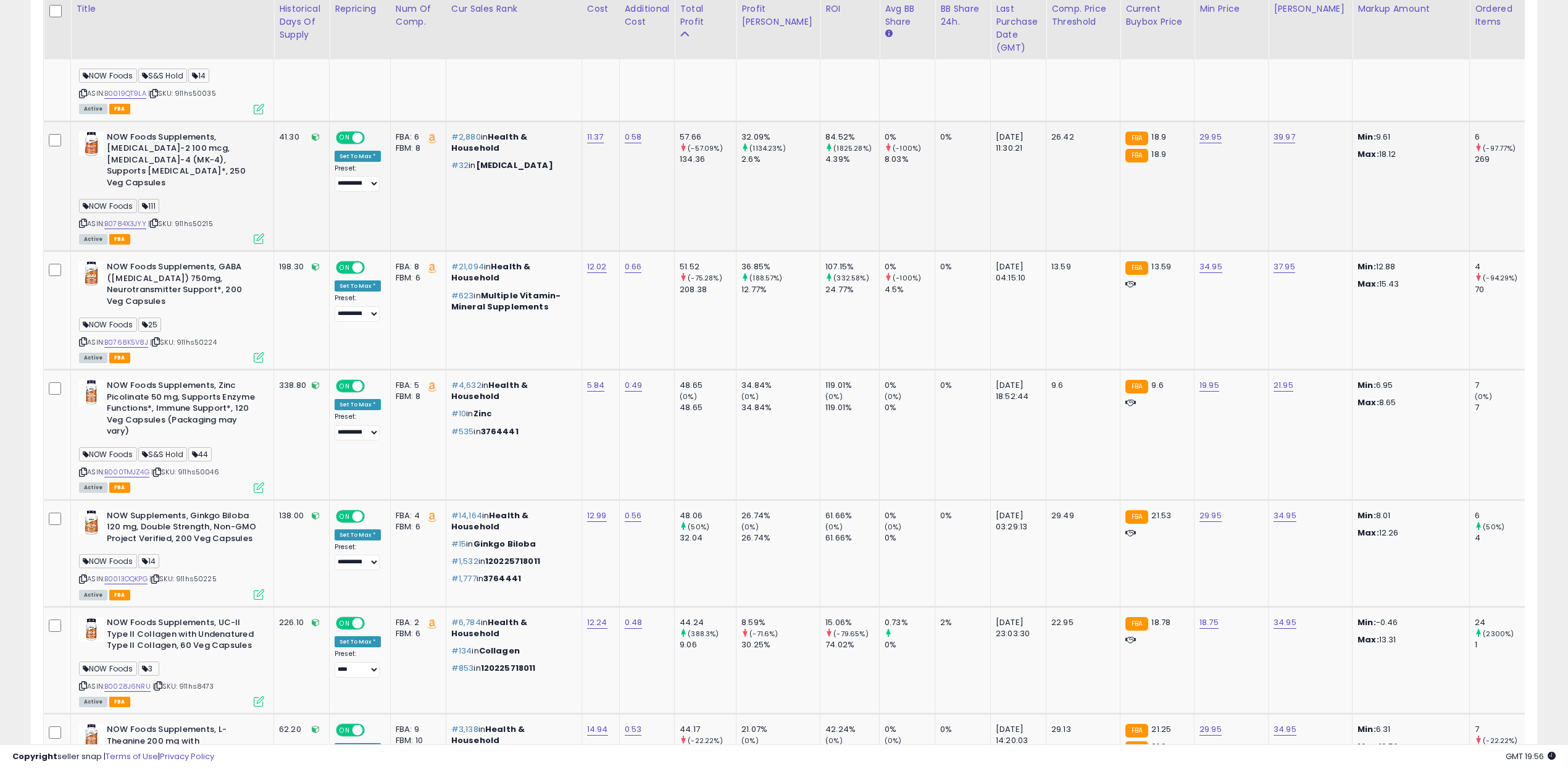
scroll to position [1260, 0]
